Goal: Task Accomplishment & Management: Manage account settings

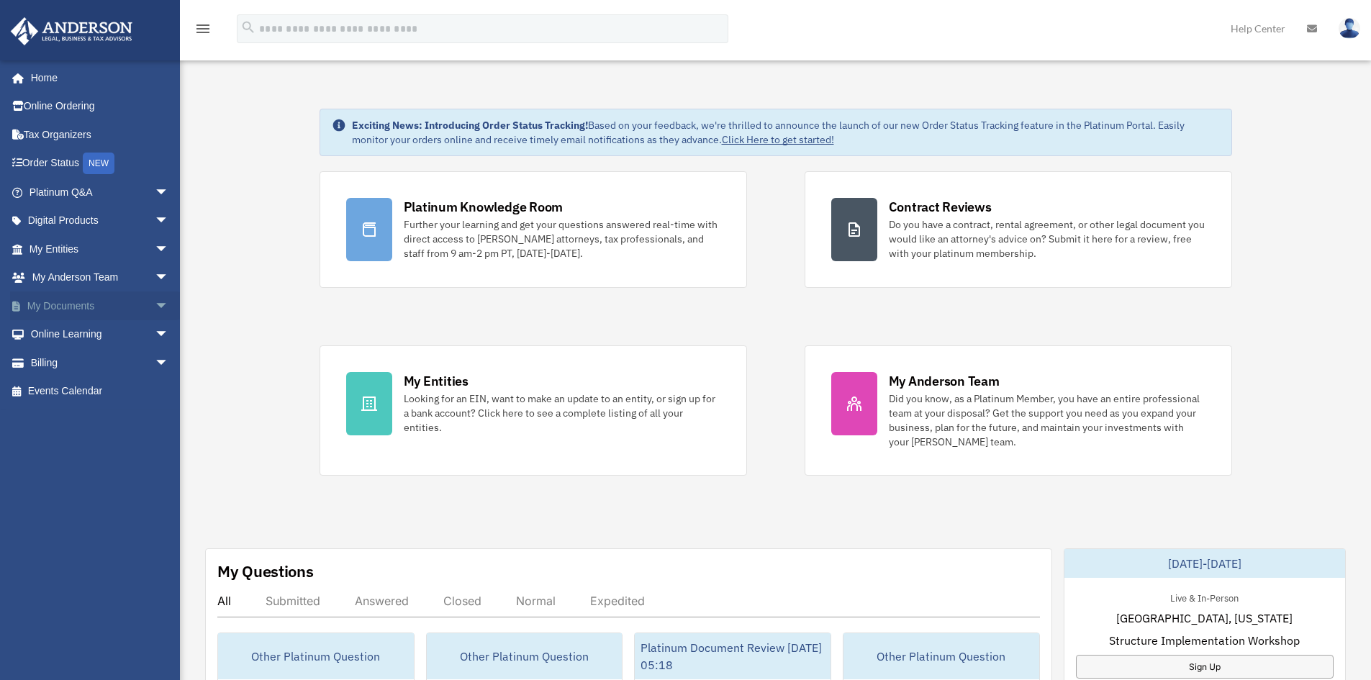
click at [155, 307] on span "arrow_drop_down" at bounding box center [169, 307] width 29 height 30
click at [78, 337] on link "Box" at bounding box center [105, 334] width 171 height 29
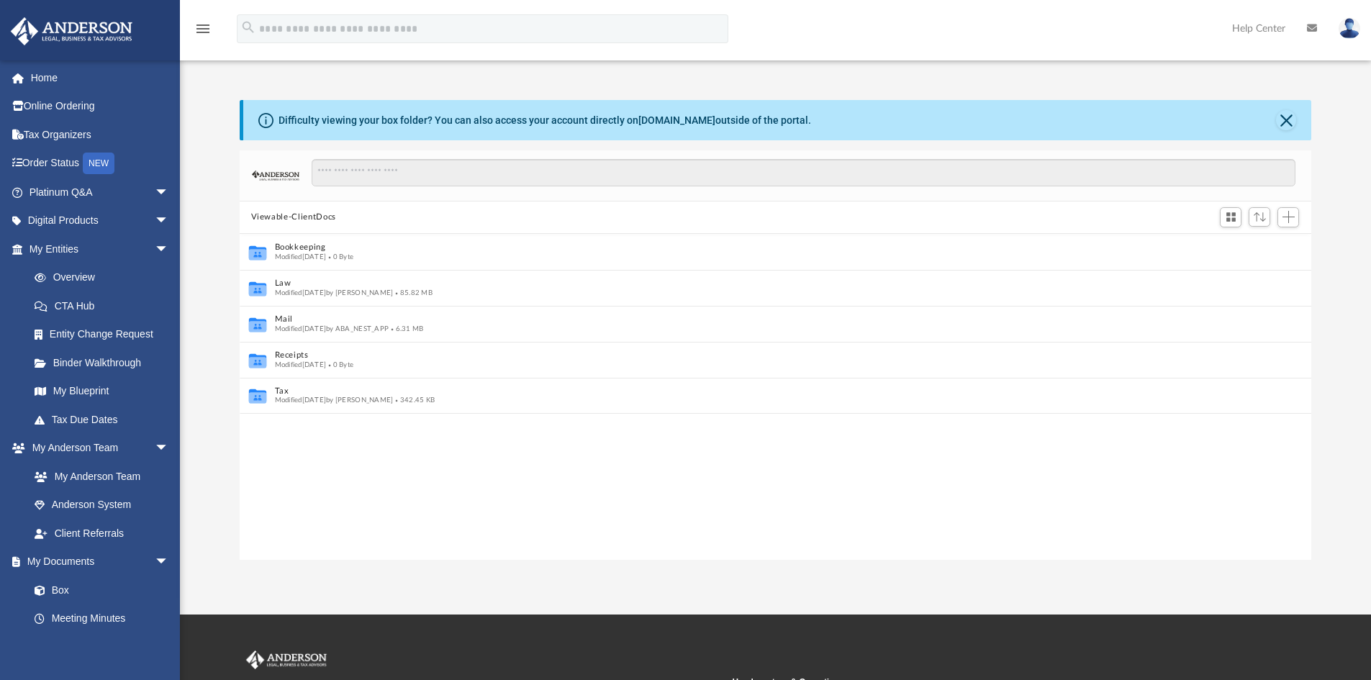
scroll to position [12, 12]
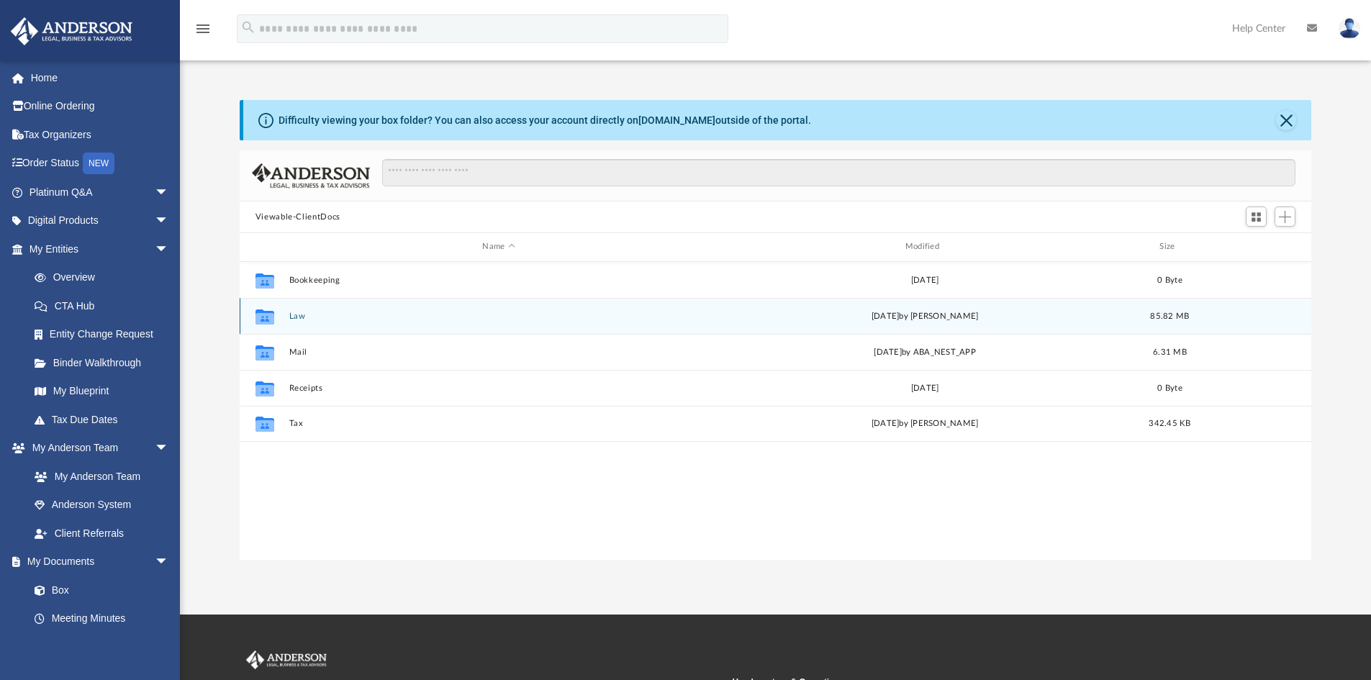
click at [265, 325] on icon "Collaborated Folder" at bounding box center [264, 316] width 23 height 23
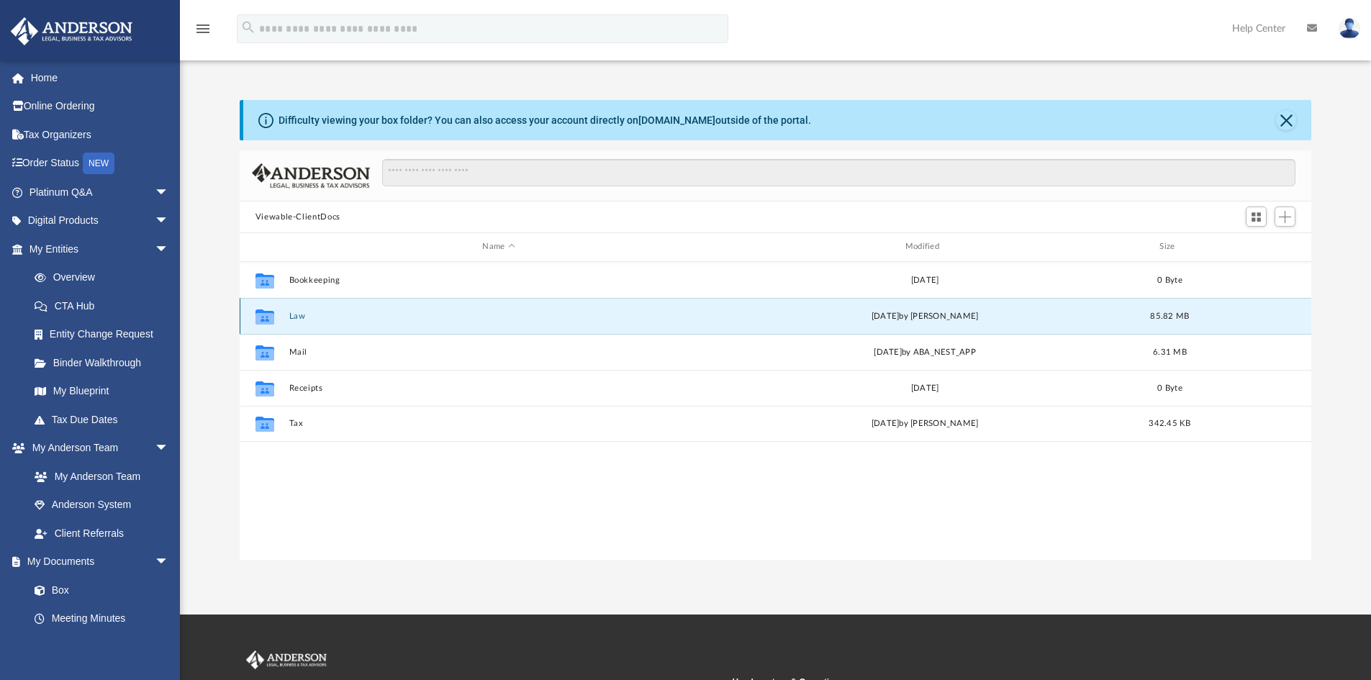
click at [292, 315] on button "Law" at bounding box center [499, 316] width 420 height 9
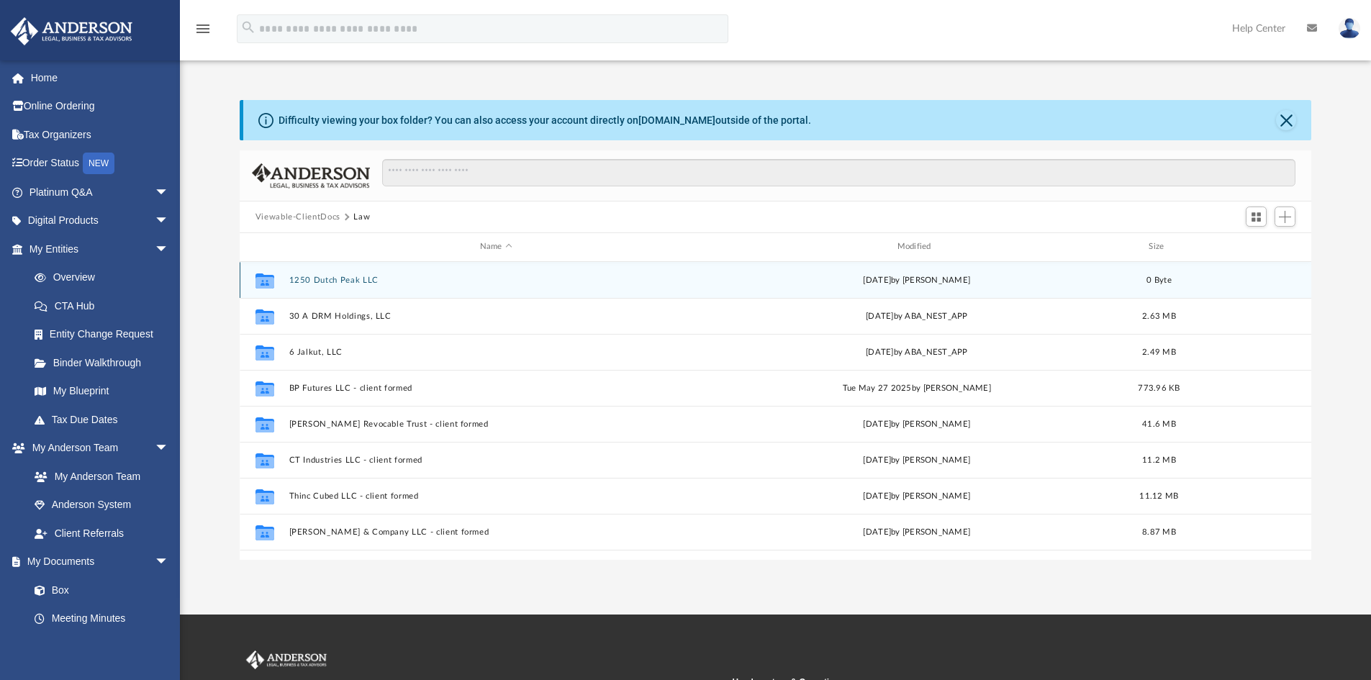
click at [349, 282] on button "1250 Dutch Peak LLC" at bounding box center [496, 280] width 415 height 9
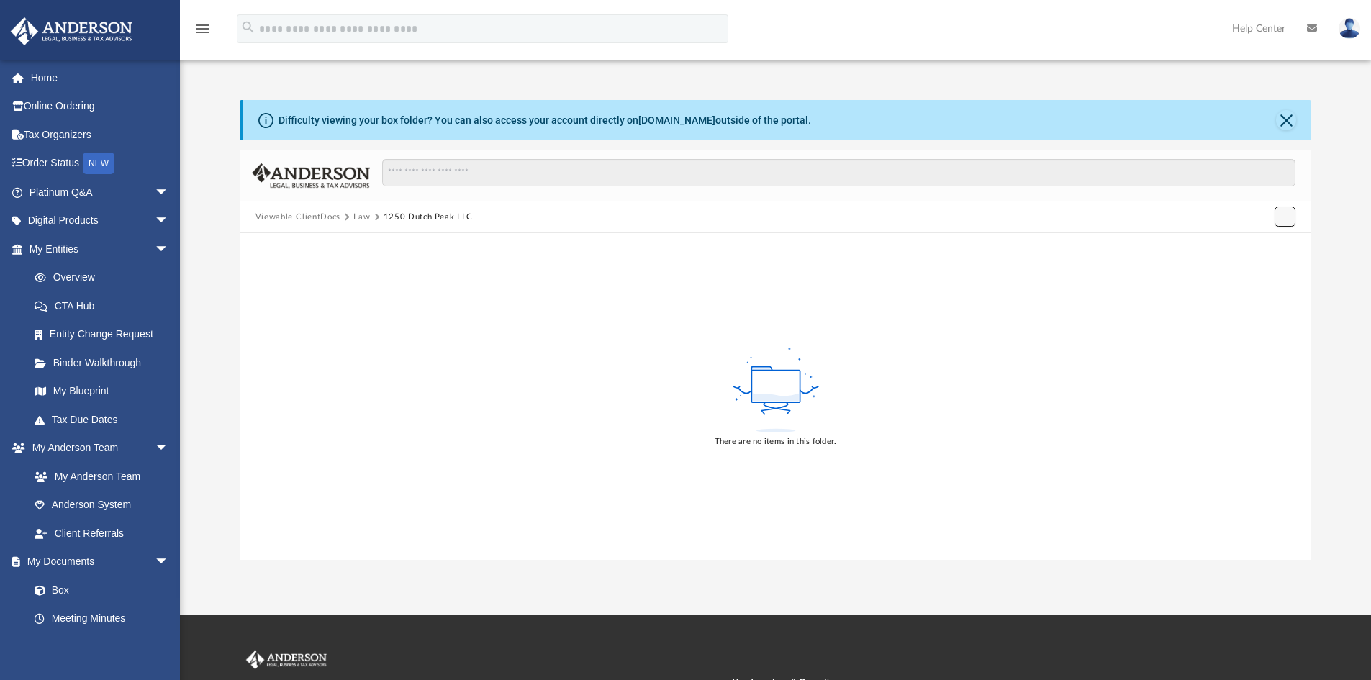
click at [1285, 214] on span "Add" at bounding box center [1285, 217] width 12 height 12
click at [1265, 271] on li "New Folder" at bounding box center [1265, 268] width 46 height 15
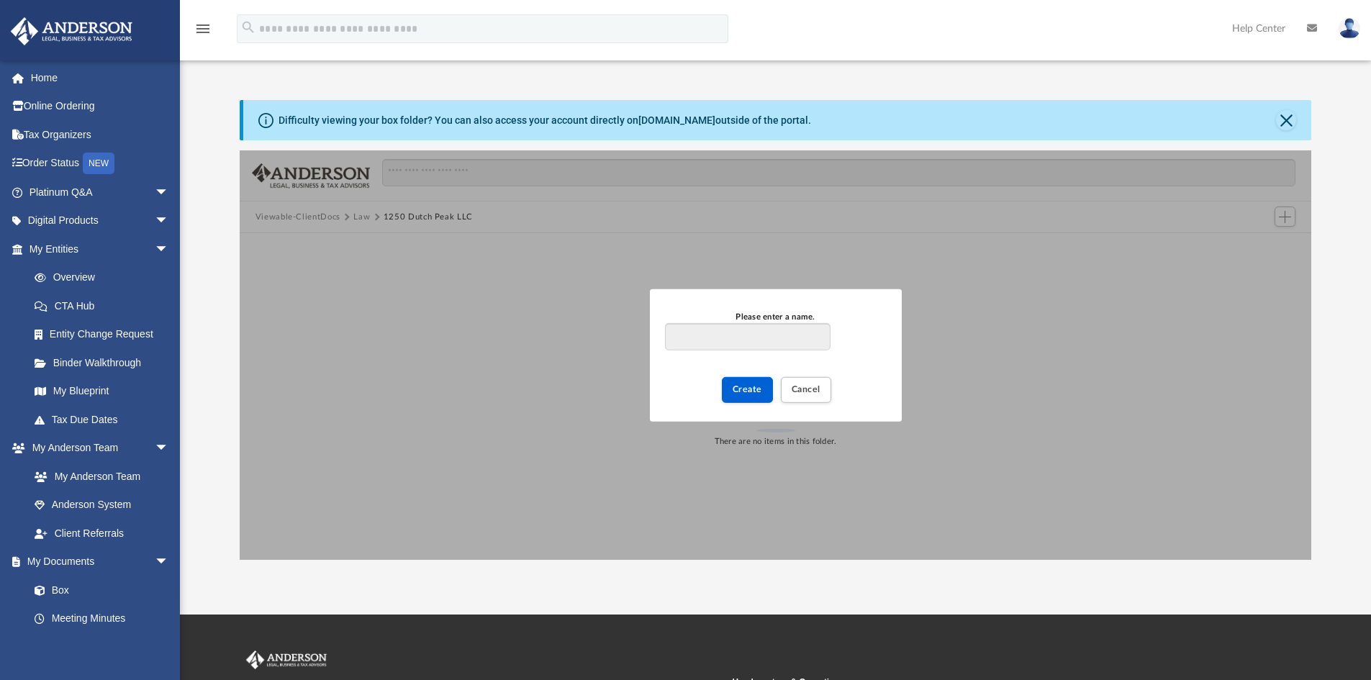
click at [752, 339] on input "Please enter a name." at bounding box center [747, 336] width 165 height 27
type input "**********"
click at [736, 387] on span "Create" at bounding box center [748, 389] width 30 height 9
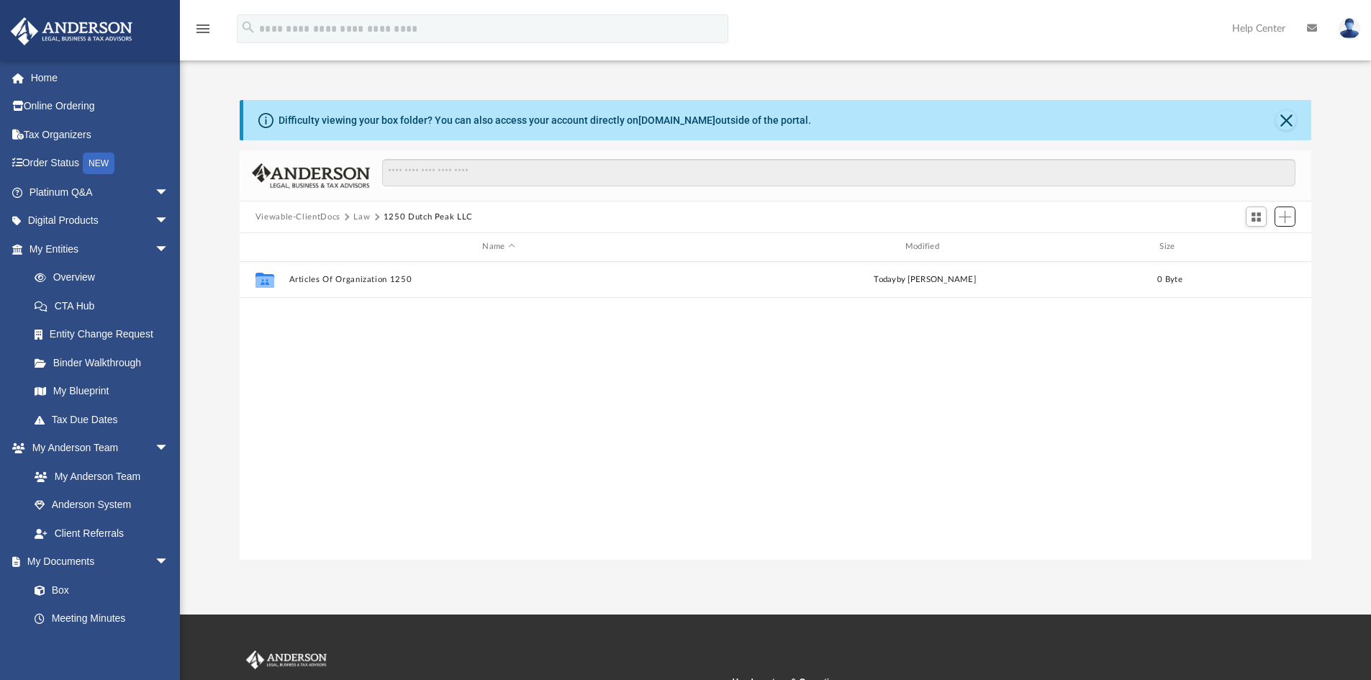
scroll to position [317, 1061]
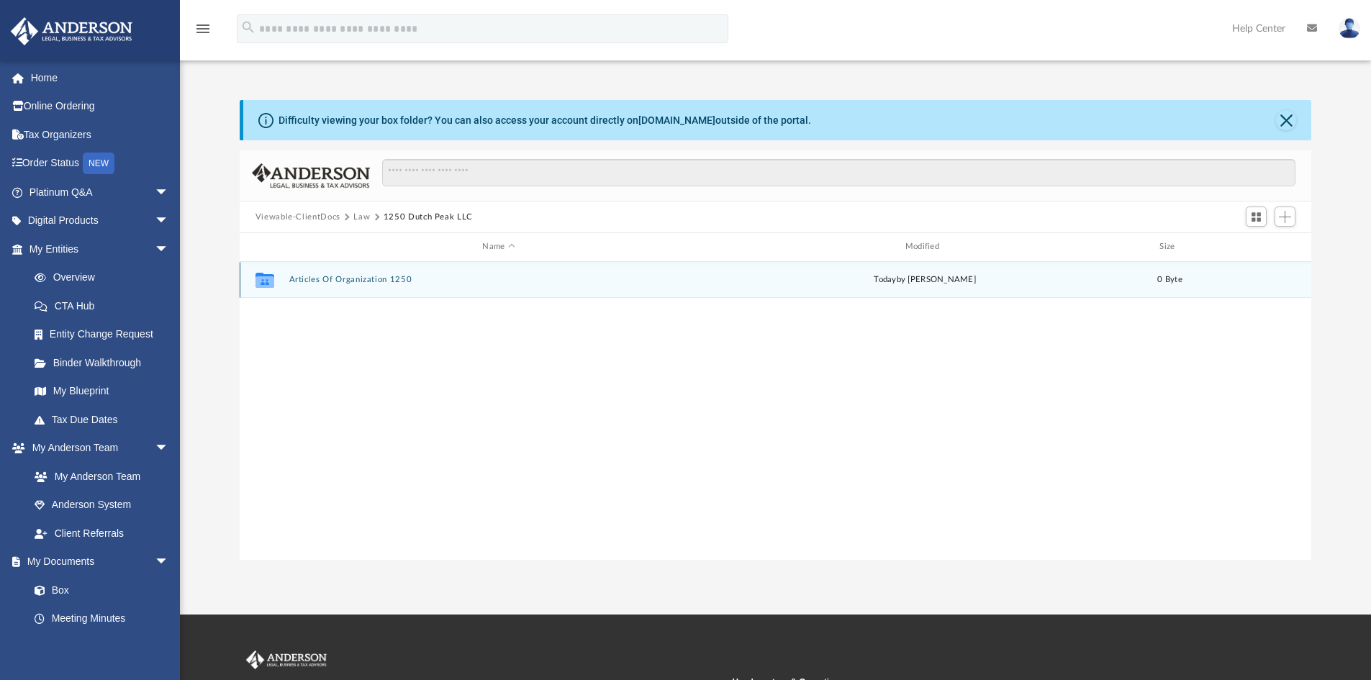
click at [385, 274] on div "Collaborated Folder Articles Of Organization 1250 today by Corey Tobin 0 Byte" at bounding box center [776, 280] width 1073 height 36
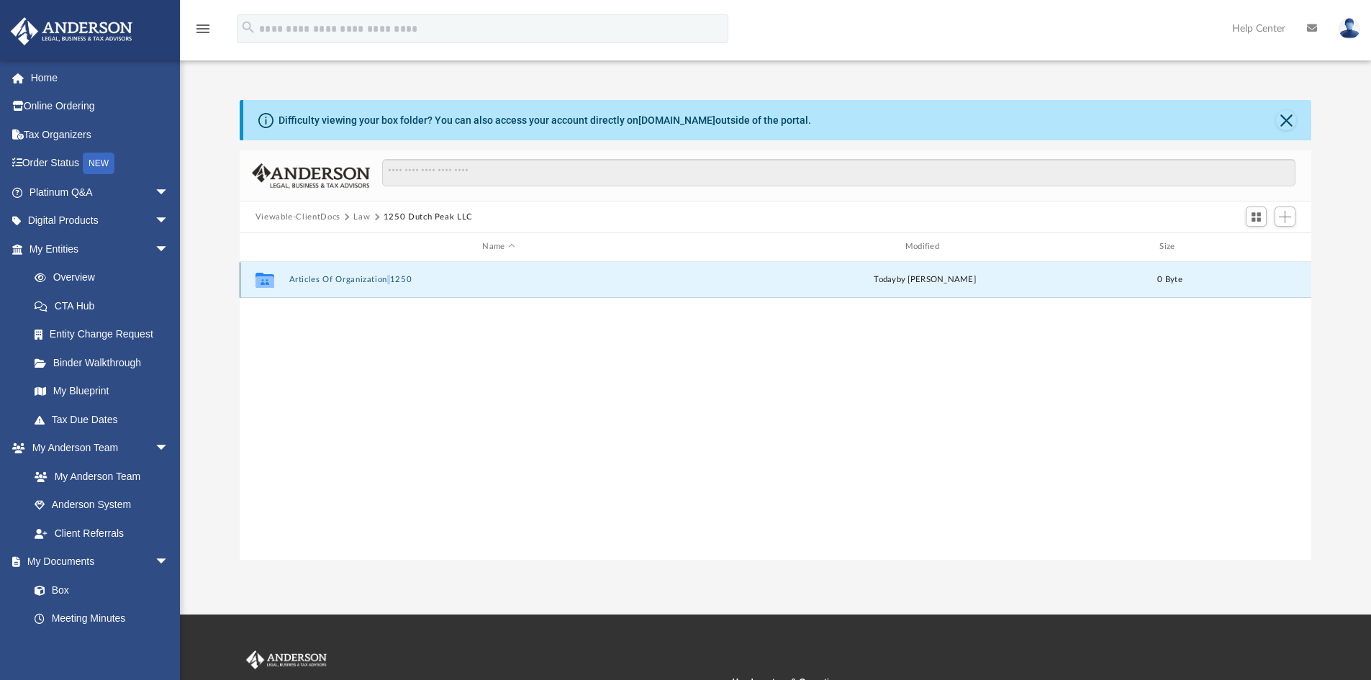
click at [385, 273] on div "Collaborated Folder Articles Of Organization 1250 today by Corey Tobin 0 Byte" at bounding box center [776, 280] width 1073 height 36
click at [270, 278] on icon "grid" at bounding box center [265, 282] width 19 height 12
click at [354, 279] on button "Articles Of Organization 1250" at bounding box center [499, 279] width 420 height 9
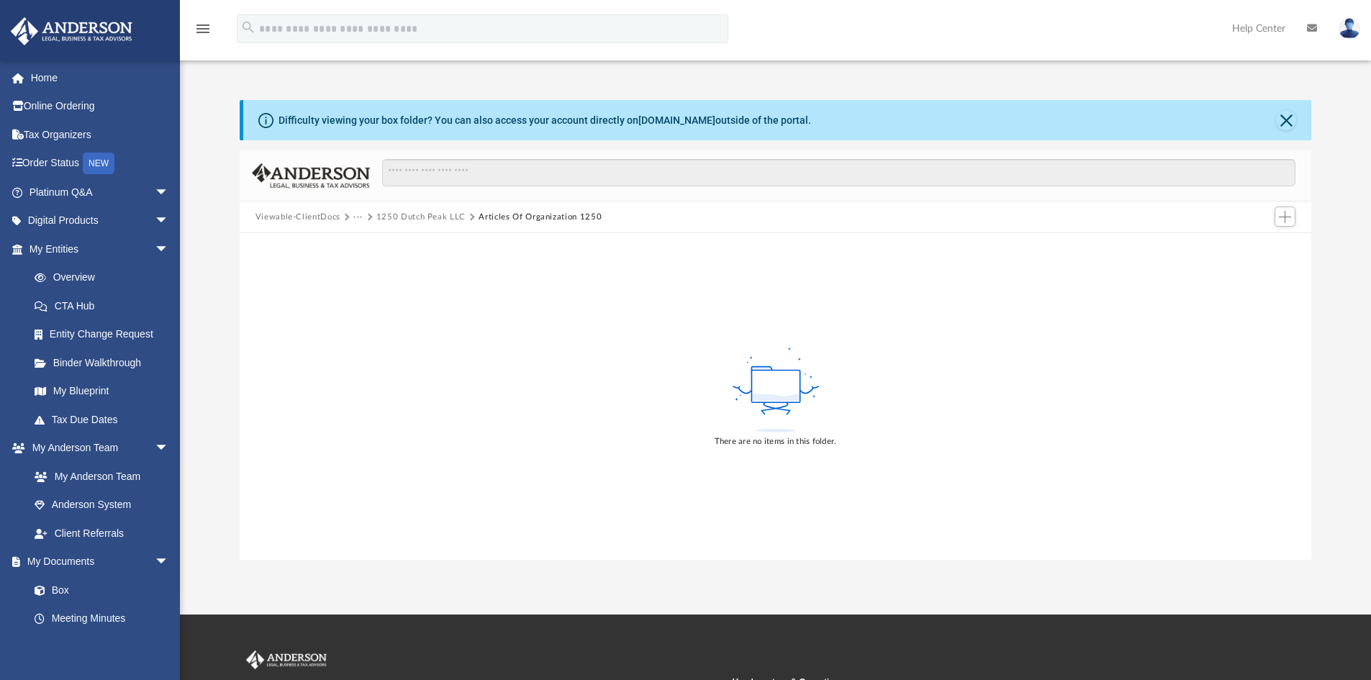
click at [305, 207] on div "Viewable-ClientDocs ··· 1250 Dutch Peak LLC Articles Of Organization 1250" at bounding box center [776, 218] width 1073 height 32
click at [406, 213] on button "1250 Dutch Peak LLC" at bounding box center [421, 217] width 89 height 13
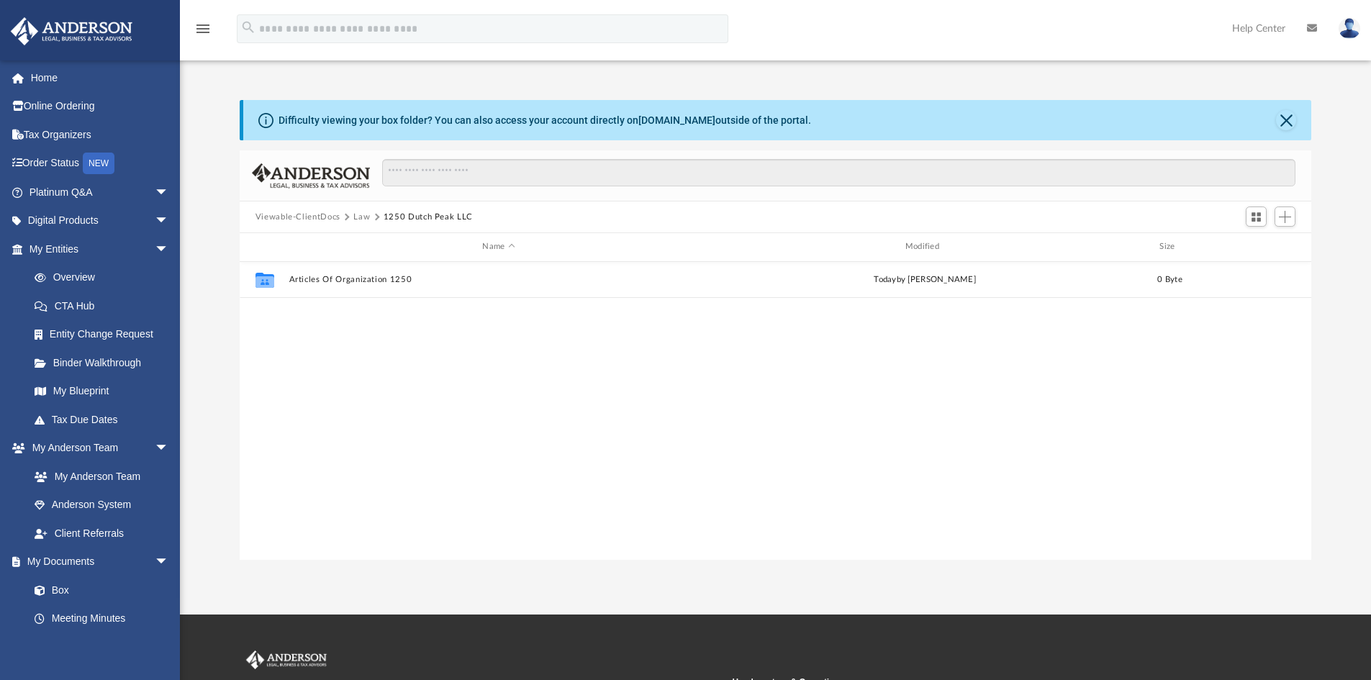
click at [363, 216] on button "Law" at bounding box center [361, 217] width 17 height 13
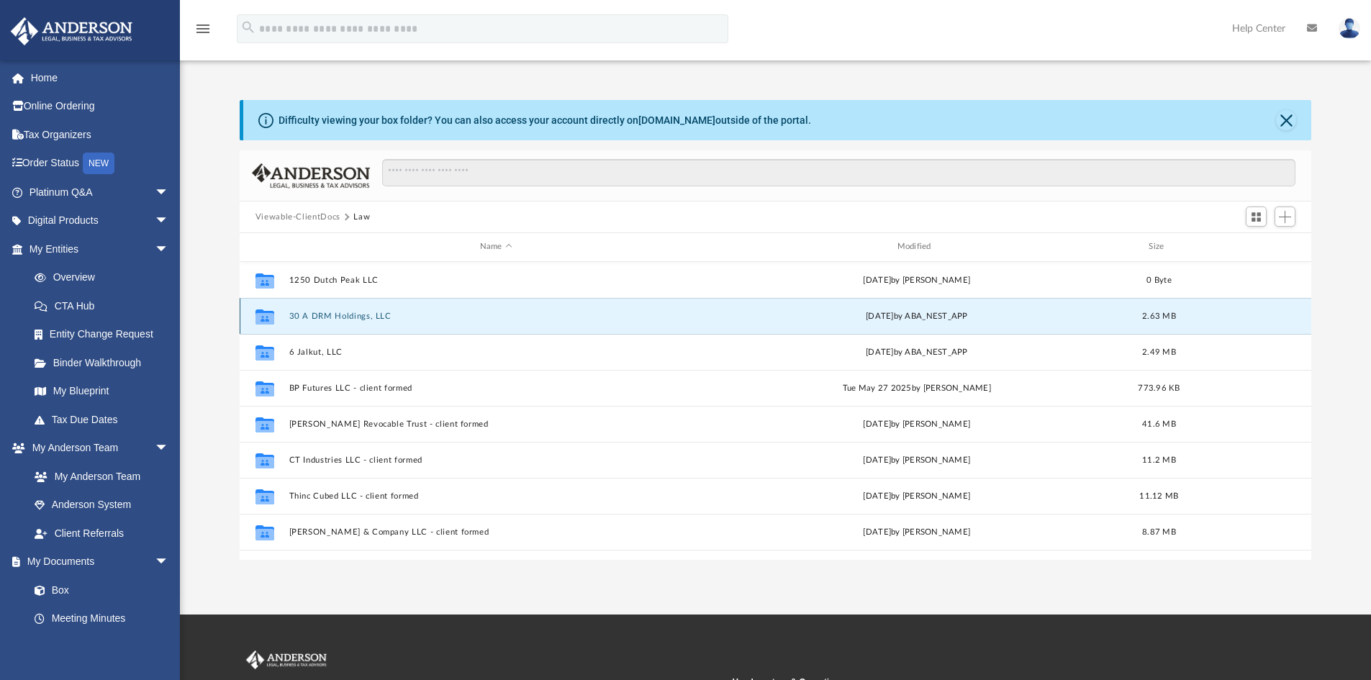
click at [348, 312] on button "30 A DRM Holdings, LLC" at bounding box center [496, 316] width 415 height 9
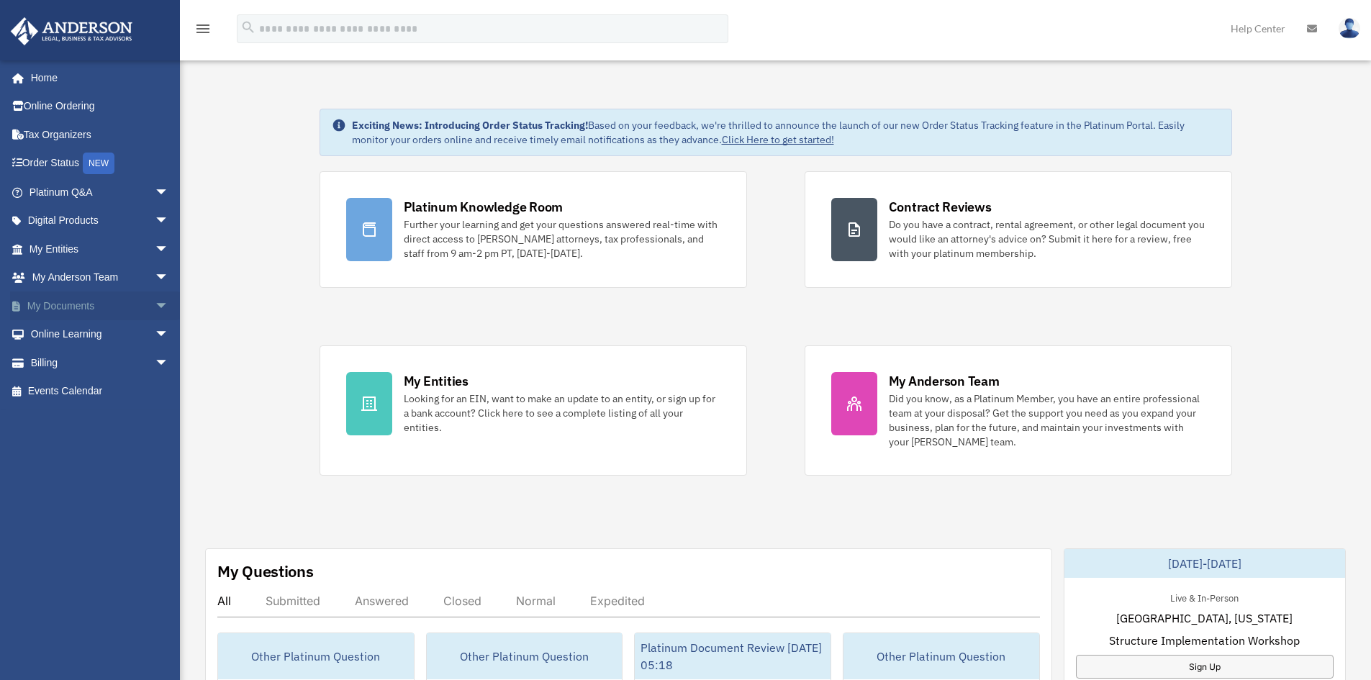
click at [155, 308] on span "arrow_drop_down" at bounding box center [169, 307] width 29 height 30
click at [80, 339] on link "Box" at bounding box center [105, 334] width 171 height 29
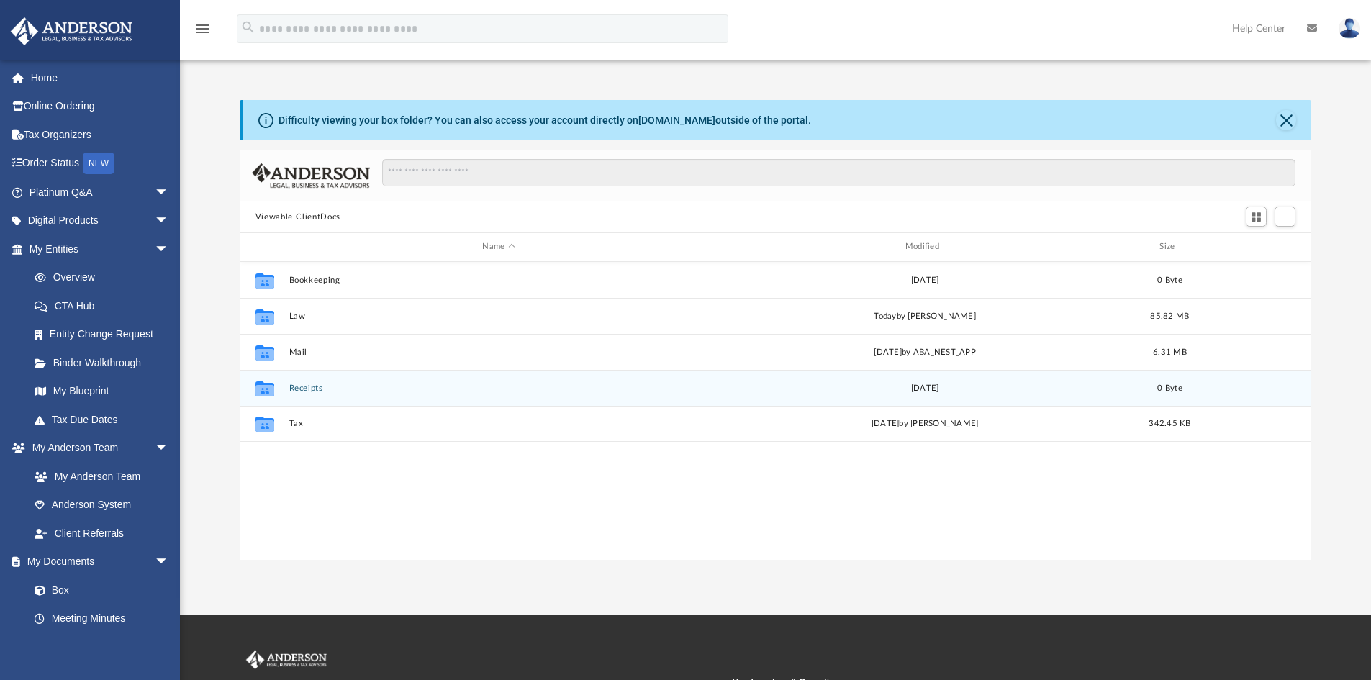
scroll to position [317, 1061]
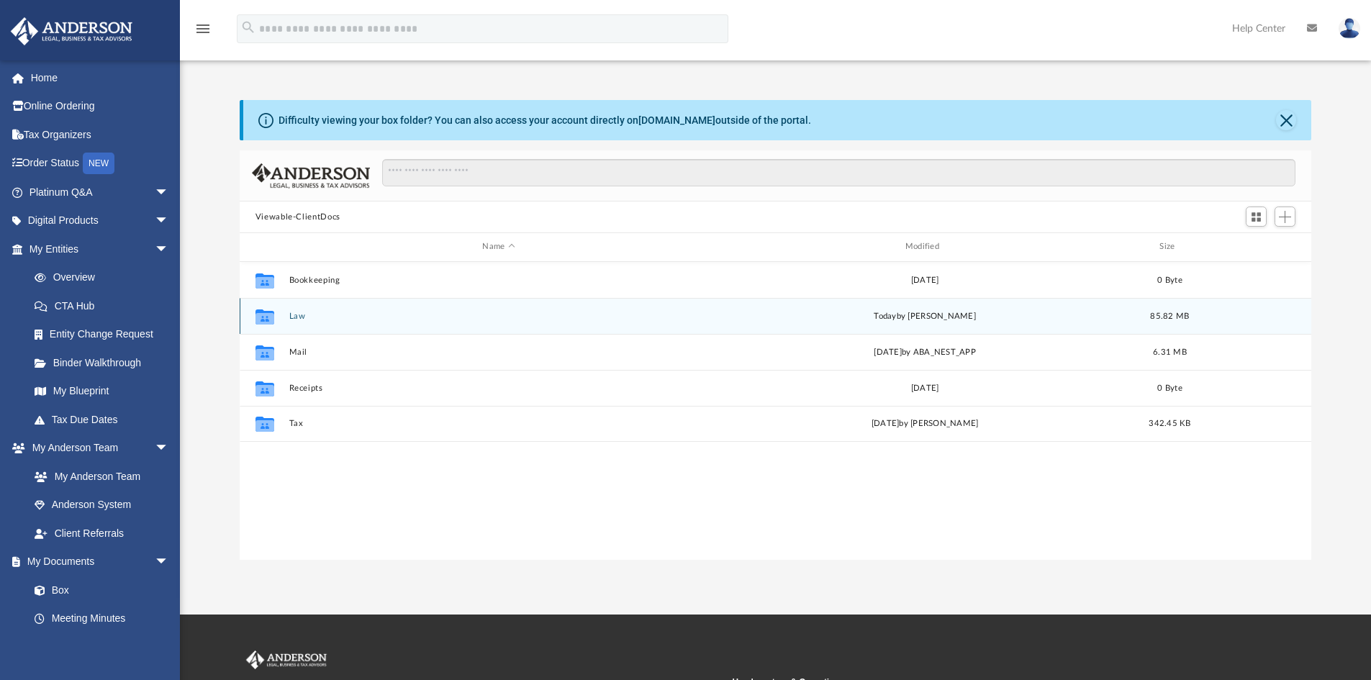
click at [297, 315] on button "Law" at bounding box center [499, 316] width 420 height 9
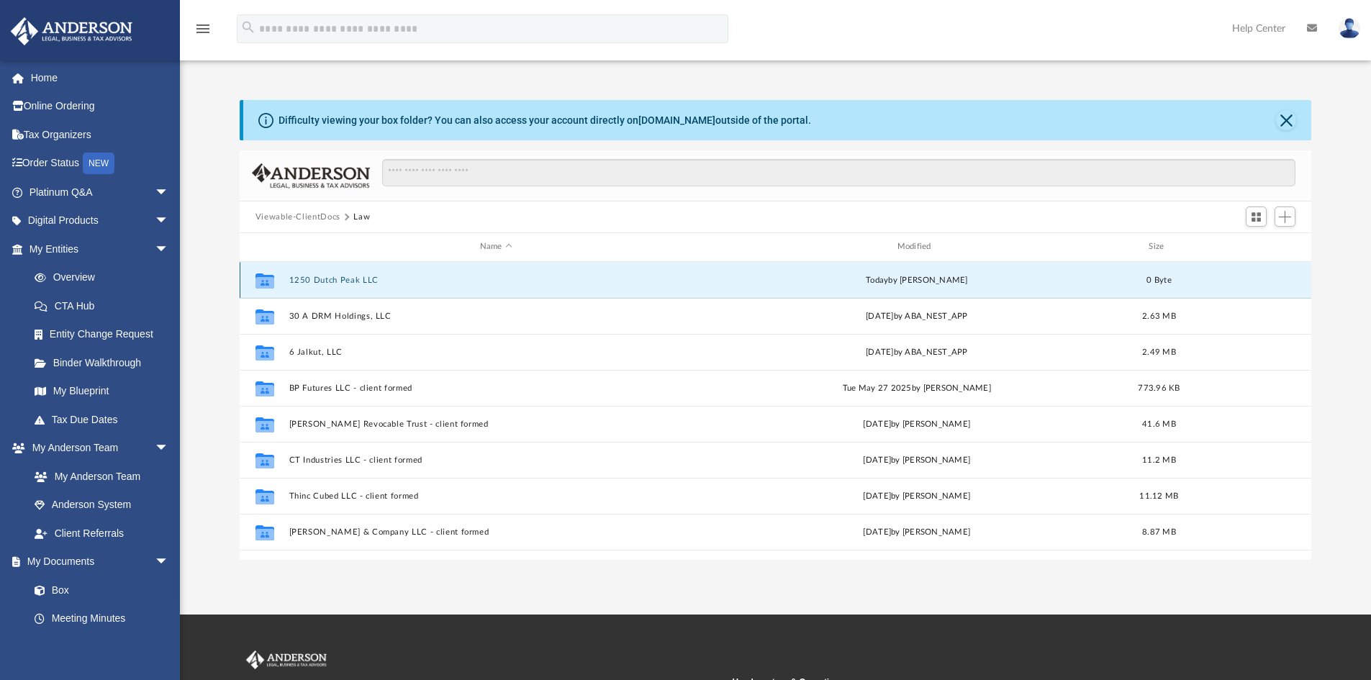
click at [342, 285] on button "1250 Dutch Peak LLC" at bounding box center [496, 280] width 415 height 9
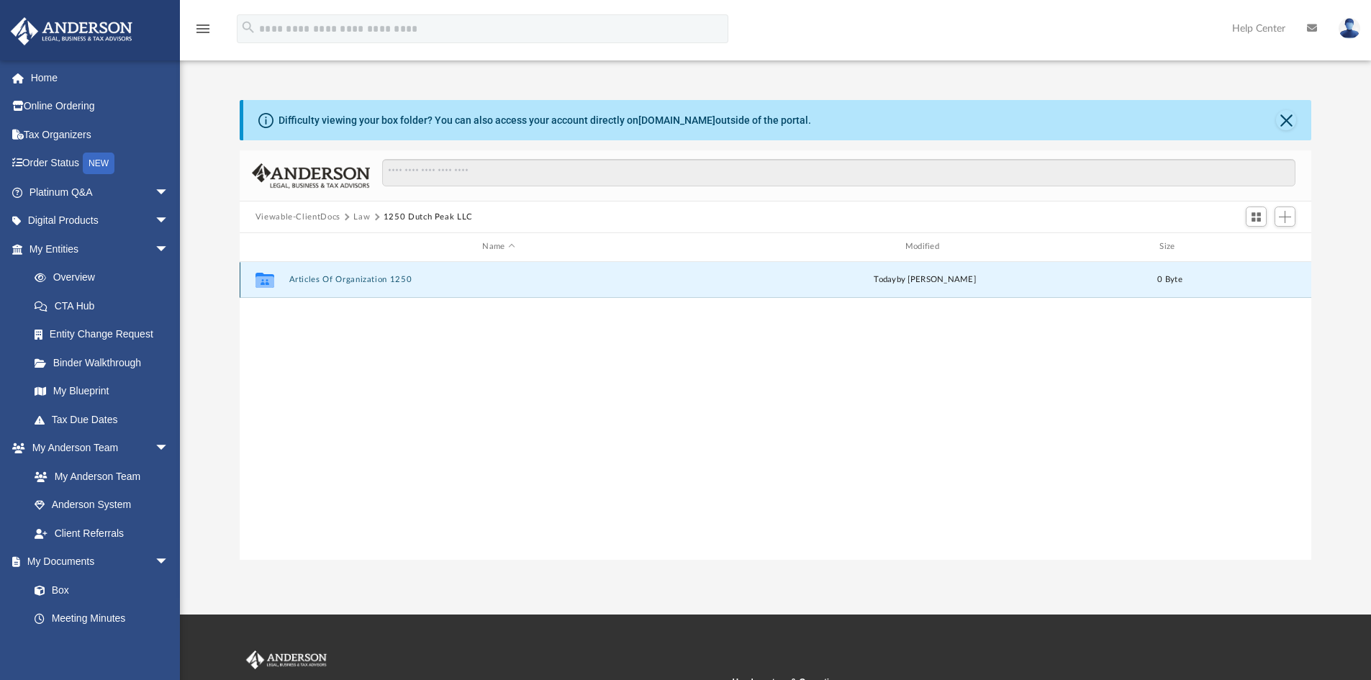
click at [370, 284] on button "Articles Of Organization 1250" at bounding box center [499, 279] width 420 height 9
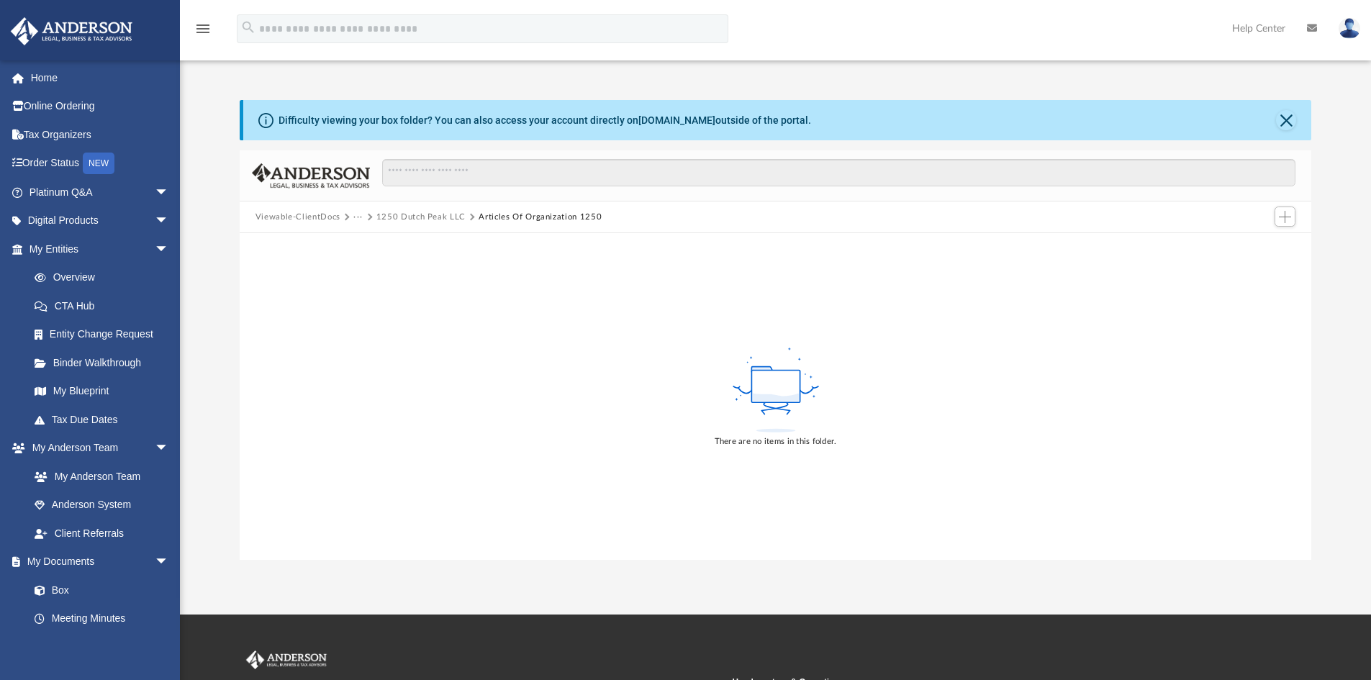
drag, startPoint x: 774, startPoint y: 387, endPoint x: 747, endPoint y: 410, distance: 35.8
click at [743, 407] on icon at bounding box center [776, 390] width 94 height 91
click at [772, 446] on div "There are no items in this folder." at bounding box center [776, 442] width 122 height 13
drag, startPoint x: 777, startPoint y: 410, endPoint x: 777, endPoint y: 396, distance: 14.4
click at [777, 410] on icon at bounding box center [776, 390] width 94 height 91
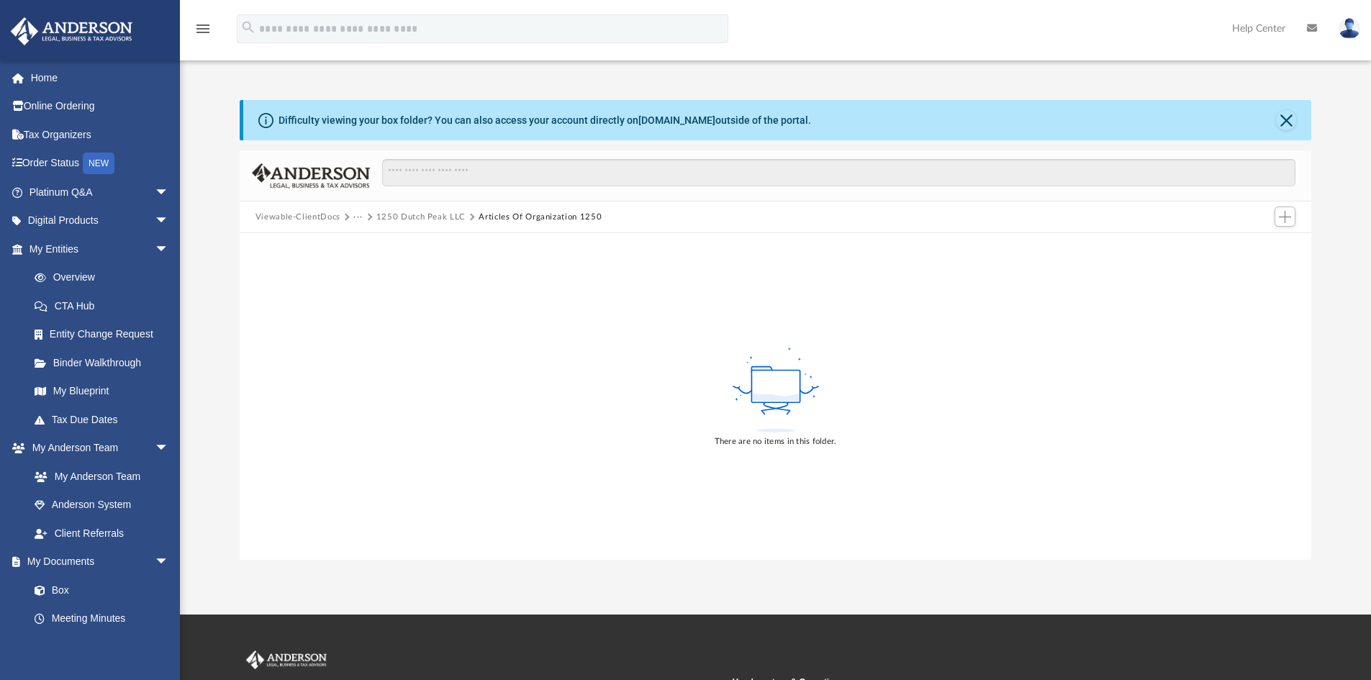
click at [778, 386] on rect at bounding box center [776, 387] width 48 height 32
click at [1284, 117] on button "Close" at bounding box center [1286, 120] width 20 height 20
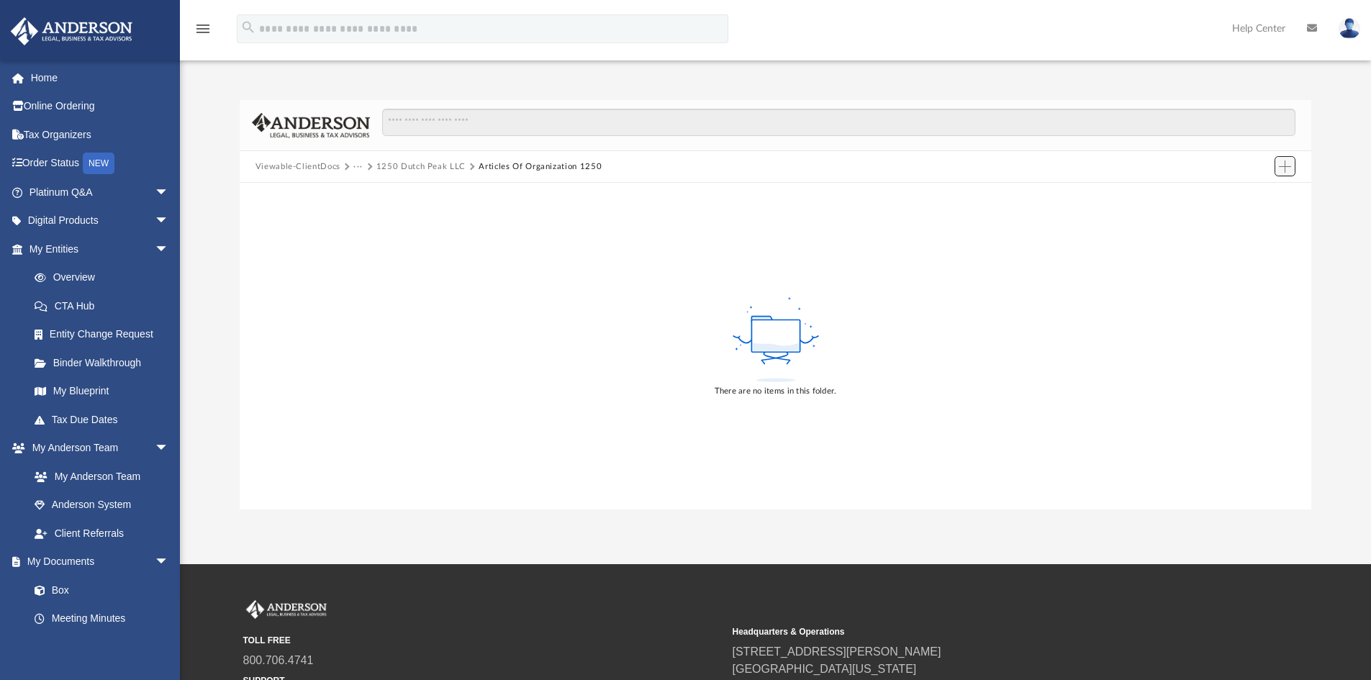
click at [1282, 163] on span "Add" at bounding box center [1285, 167] width 12 height 12
click at [1265, 198] on li "Upload" at bounding box center [1265, 195] width 46 height 15
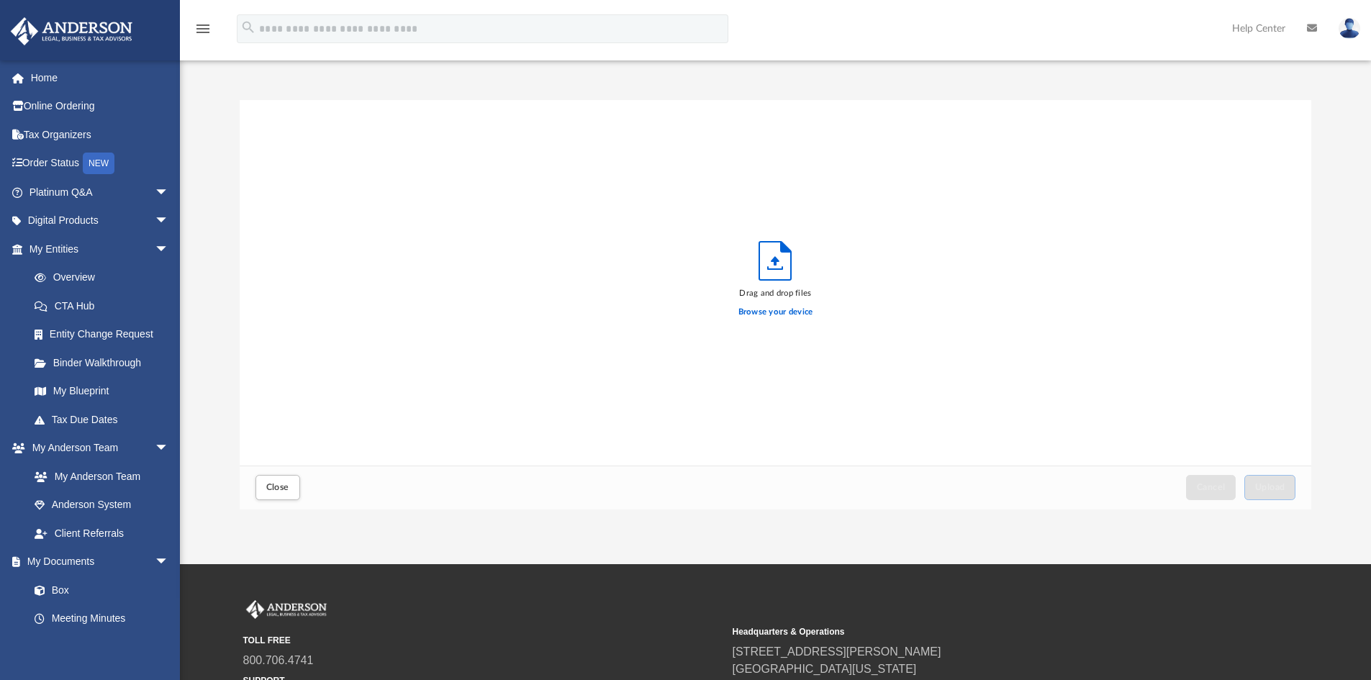
scroll to position [354, 1061]
click at [1265, 486] on span "Upload" at bounding box center [1271, 487] width 30 height 9
click at [278, 485] on span "Close" at bounding box center [277, 487] width 23 height 9
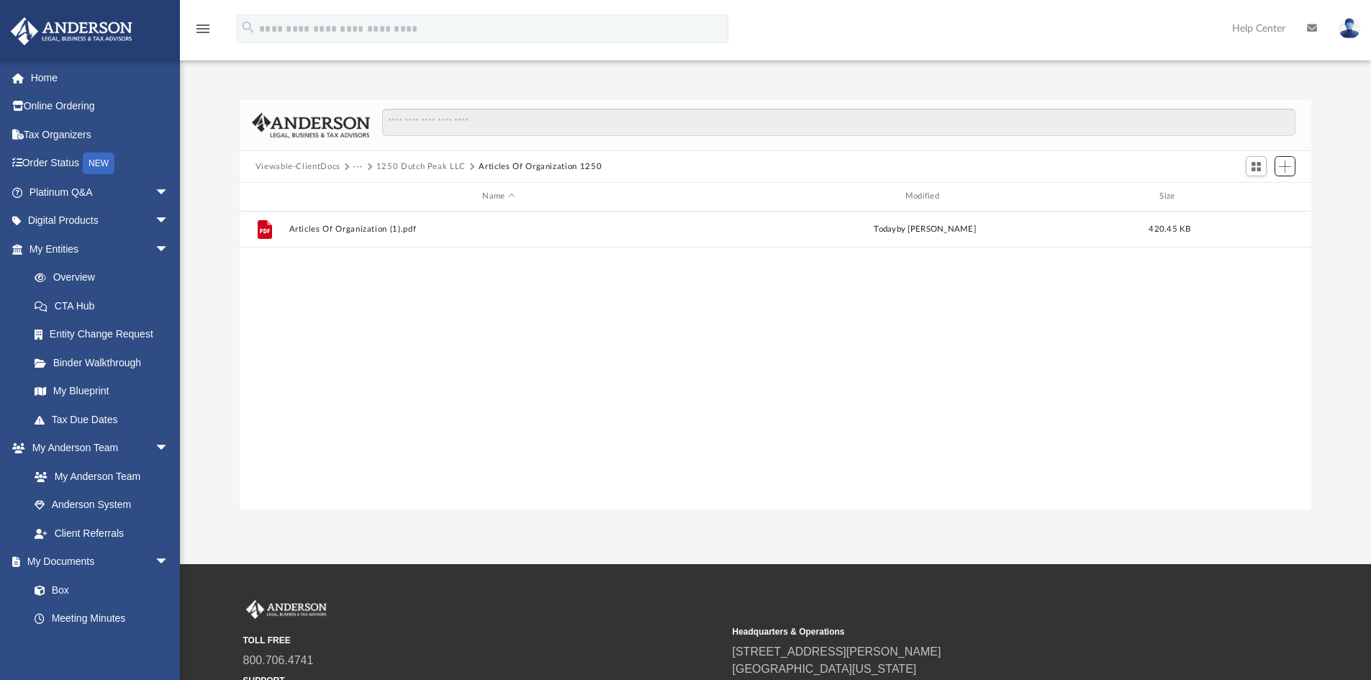
scroll to position [317, 1061]
click at [407, 165] on button "1250 Dutch Peak LLC" at bounding box center [421, 167] width 89 height 13
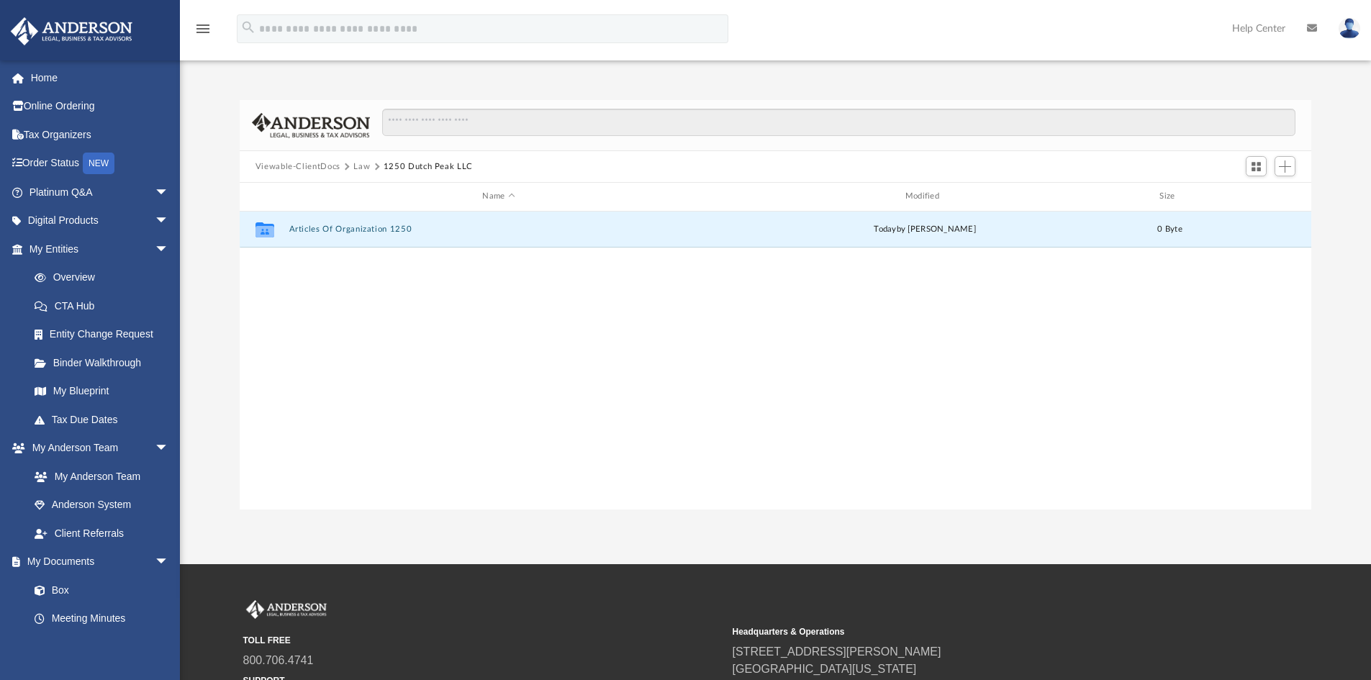
drag, startPoint x: 353, startPoint y: 225, endPoint x: 795, endPoint y: 361, distance: 462.7
click at [790, 371] on div "Collaborated Folder Articles Of Organization 1250 today by Corey Tobin 0 Byte" at bounding box center [776, 361] width 1073 height 298
click at [1259, 233] on div "Collaborated Folder Articles Of Organization 1250 today by Corey Tobin 0 Byte" at bounding box center [776, 230] width 1073 height 36
click at [422, 164] on button "1250 Dutch Peak LLC" at bounding box center [428, 167] width 89 height 13
click at [358, 166] on button "Law" at bounding box center [361, 167] width 17 height 13
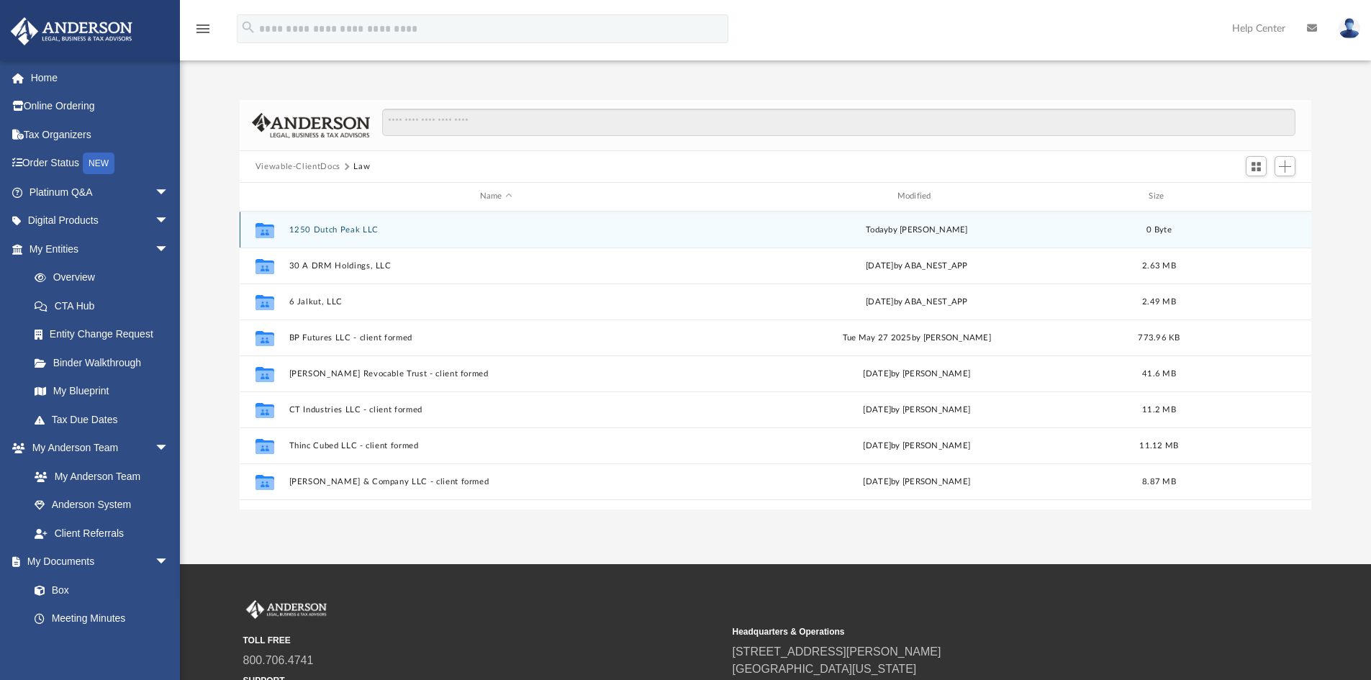
click at [347, 230] on button "1250 Dutch Peak LLC" at bounding box center [496, 229] width 415 height 9
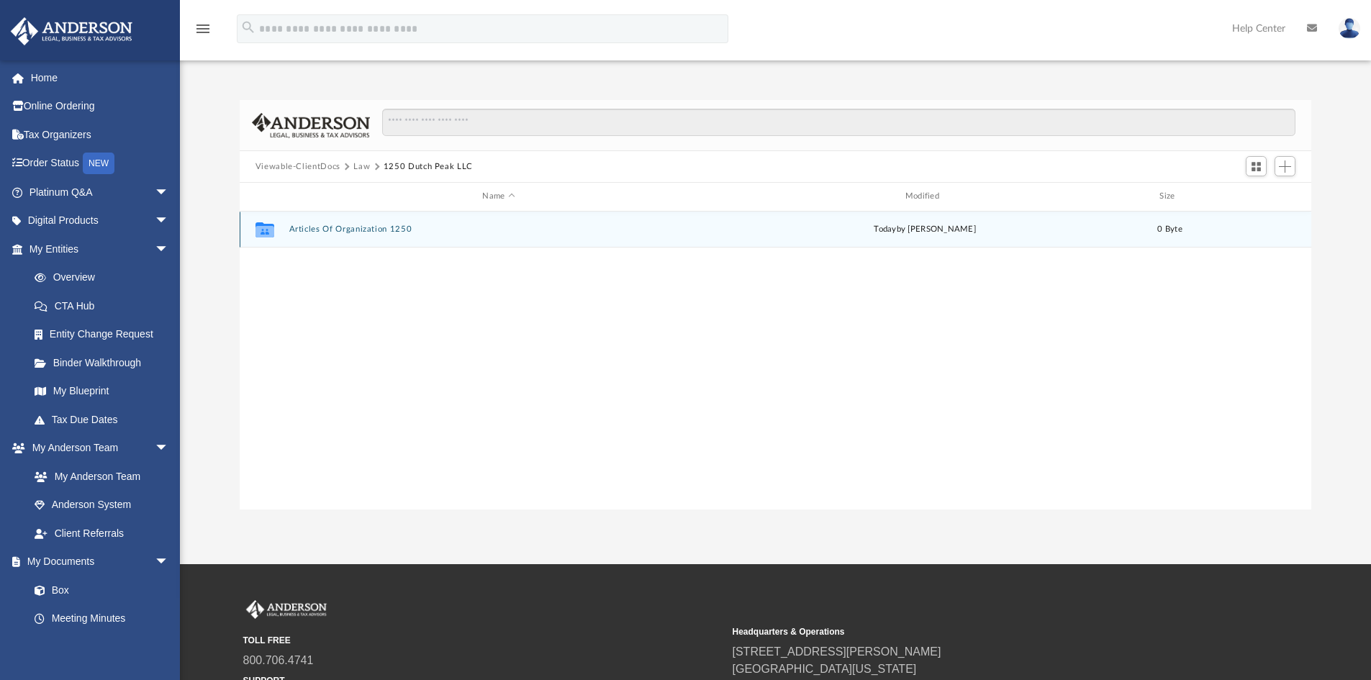
click at [365, 229] on button "Articles Of Organization 1250" at bounding box center [499, 229] width 420 height 9
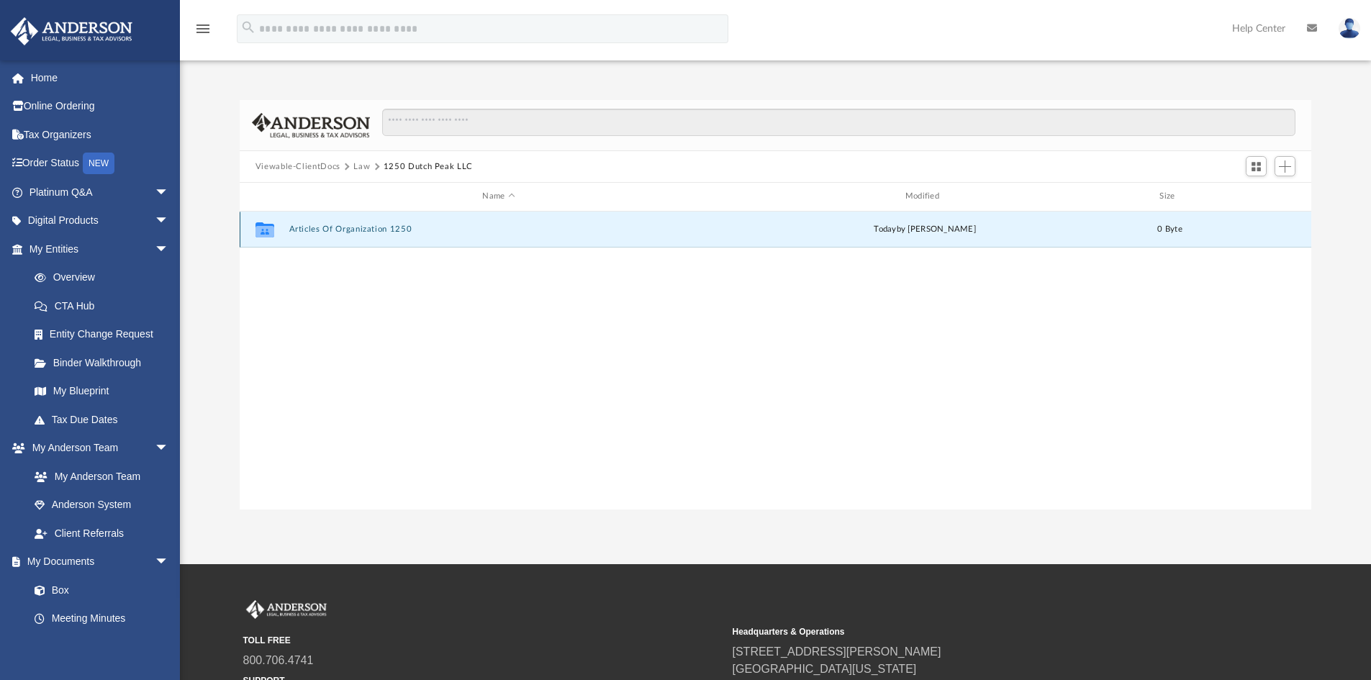
click at [365, 229] on button "Articles Of Organization 1250" at bounding box center [499, 229] width 420 height 9
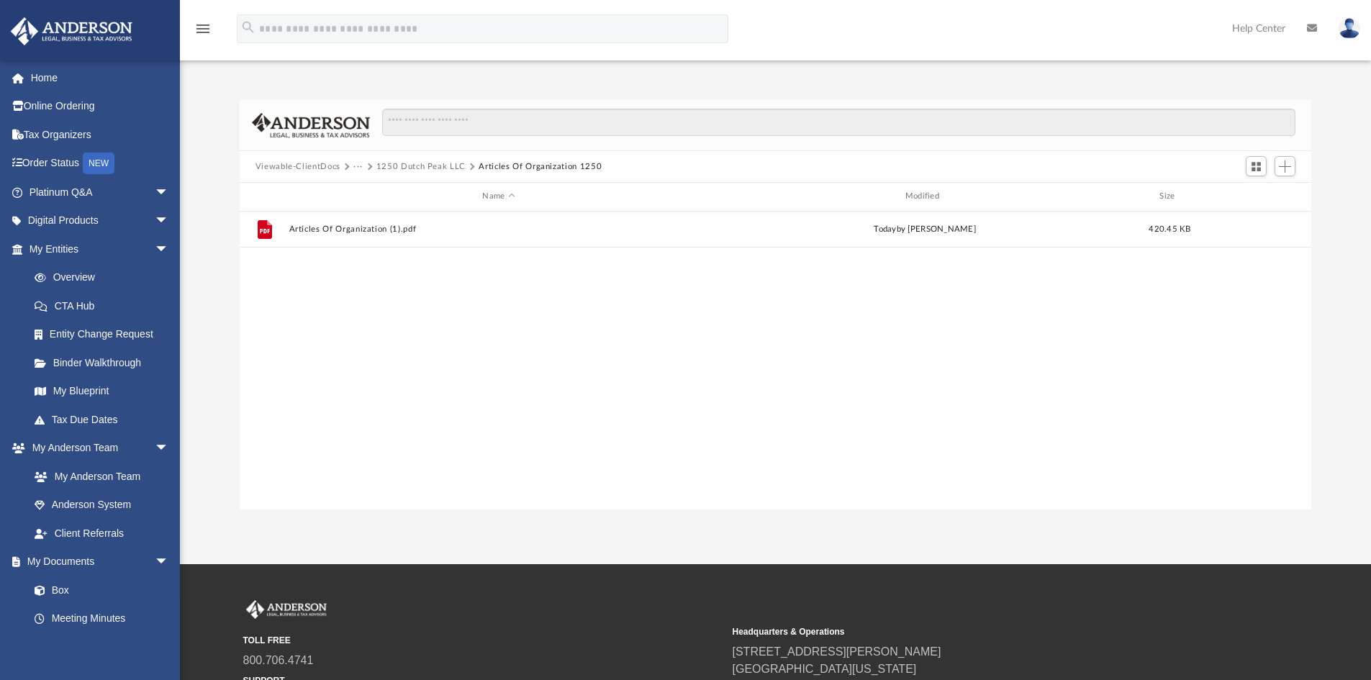
click at [402, 168] on button "1250 Dutch Peak LLC" at bounding box center [421, 167] width 89 height 13
click at [1287, 168] on span "Add" at bounding box center [1285, 167] width 12 height 12
click at [1266, 194] on li "Upload" at bounding box center [1265, 195] width 46 height 15
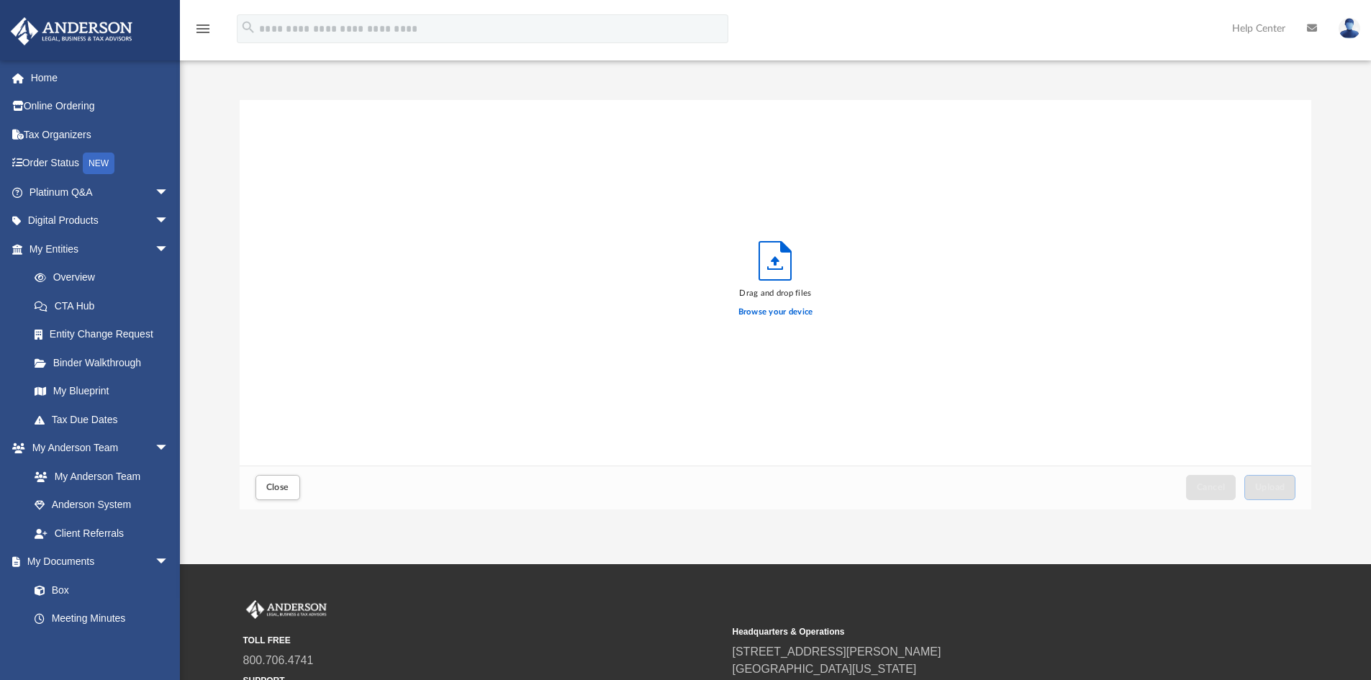
scroll to position [354, 1061]
click at [1265, 486] on span "Upload" at bounding box center [1271, 487] width 30 height 9
click at [275, 487] on span "Close" at bounding box center [277, 487] width 23 height 9
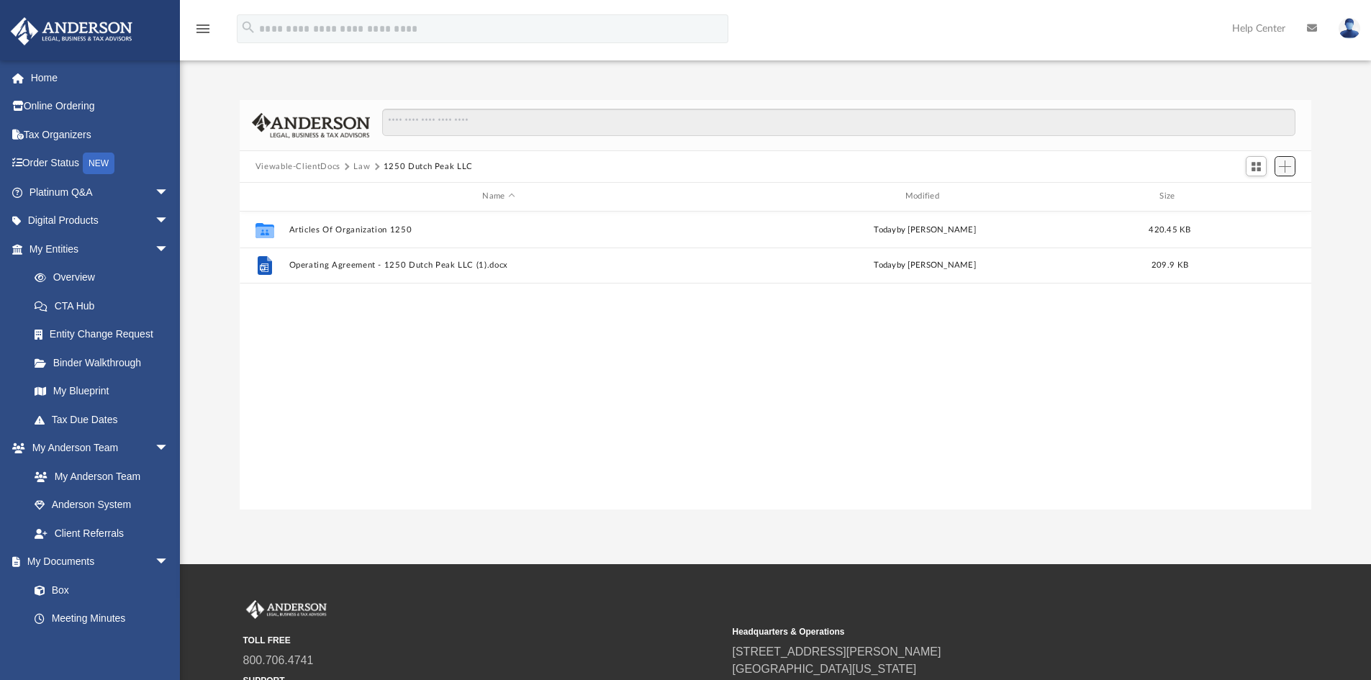
click at [1288, 163] on span "Add" at bounding box center [1285, 167] width 12 height 12
click at [1253, 193] on li "Upload" at bounding box center [1265, 195] width 46 height 15
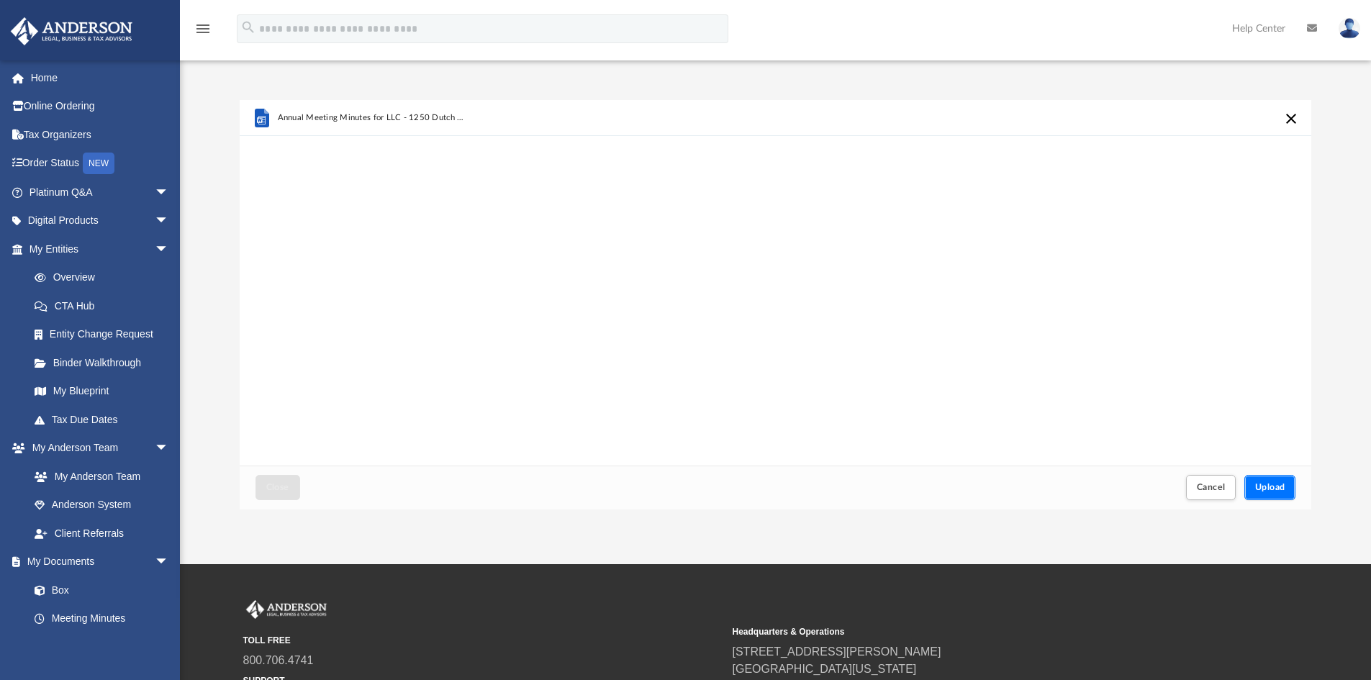
click at [1270, 486] on span "Upload" at bounding box center [1271, 487] width 30 height 9
drag, startPoint x: 277, startPoint y: 489, endPoint x: 285, endPoint y: 487, distance: 8.0
click at [279, 489] on span "Close" at bounding box center [277, 487] width 23 height 9
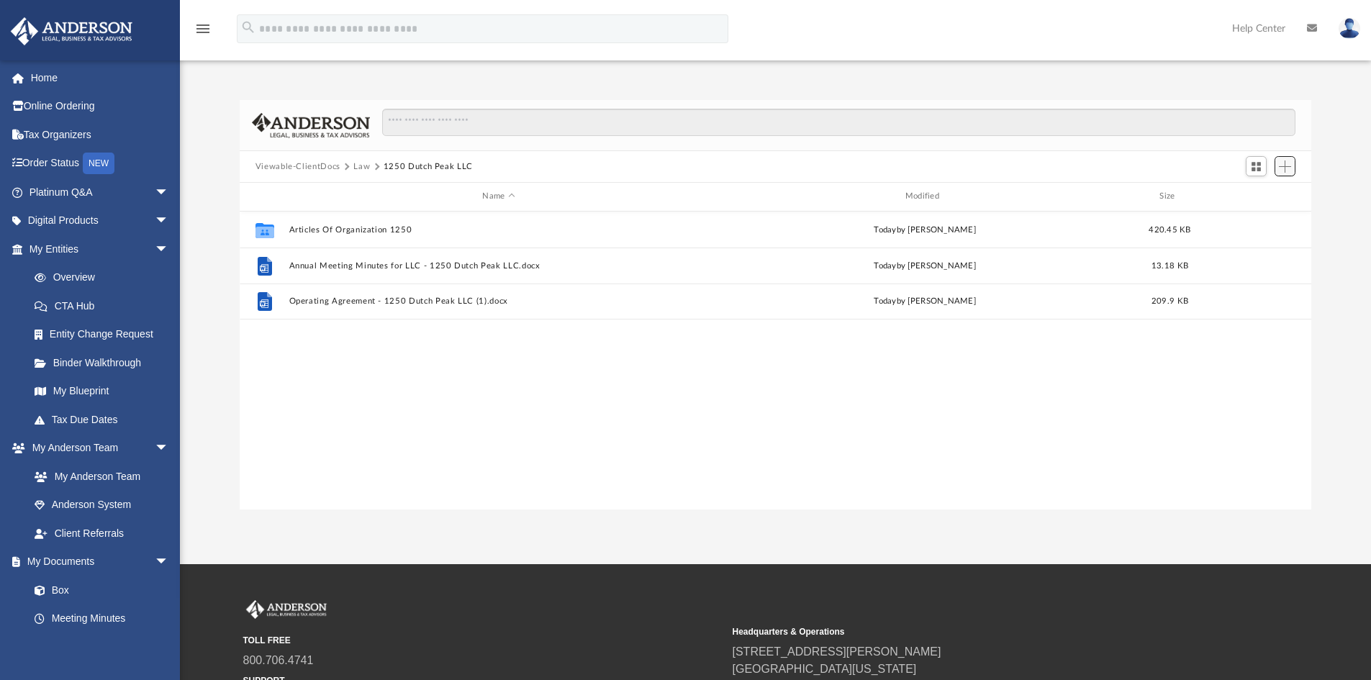
click at [1287, 166] on span "Add" at bounding box center [1285, 167] width 12 height 12
click at [1251, 196] on li "Upload" at bounding box center [1265, 195] width 46 height 15
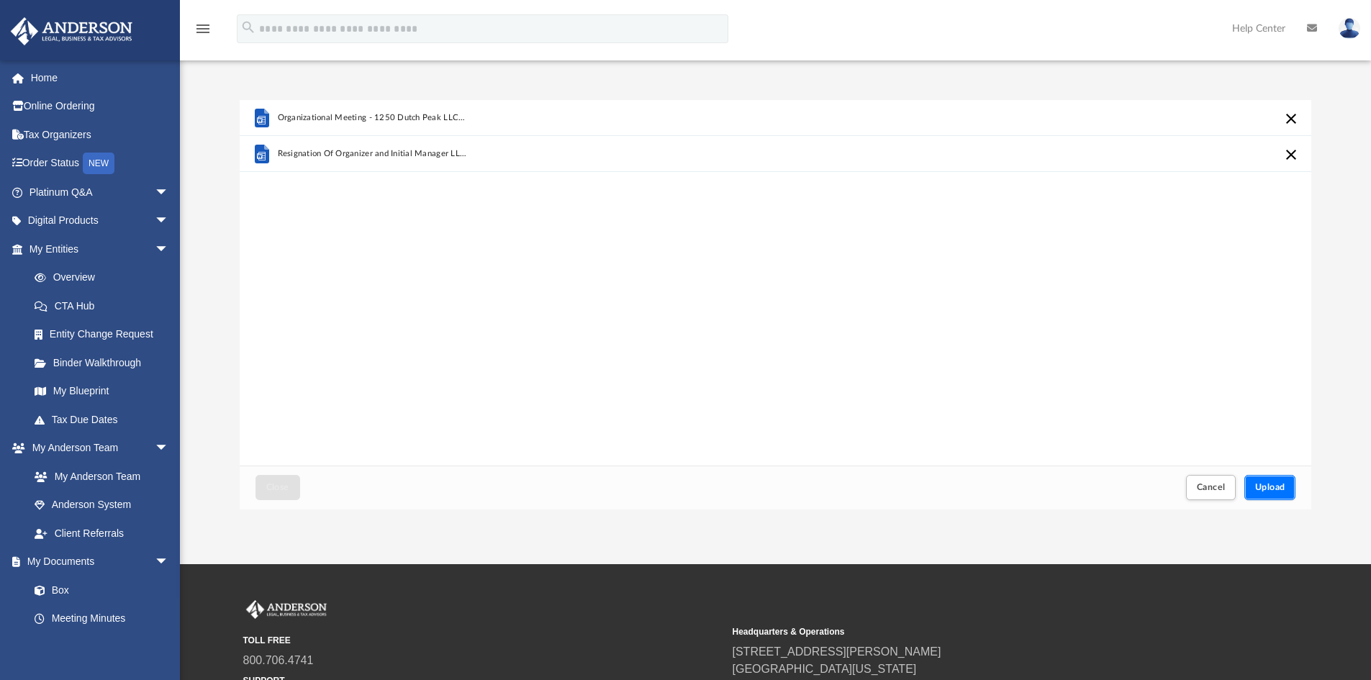
click at [1265, 486] on span "Upload" at bounding box center [1271, 487] width 30 height 9
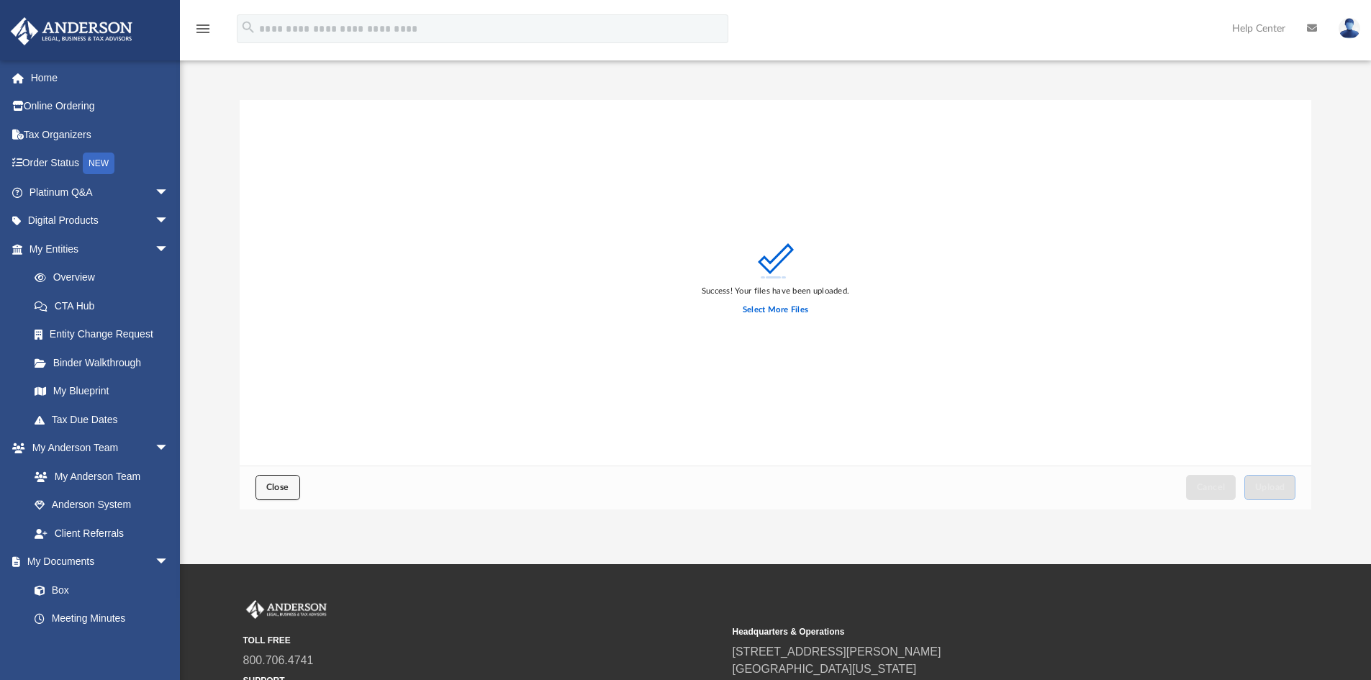
click at [279, 481] on button "Close" at bounding box center [278, 487] width 45 height 25
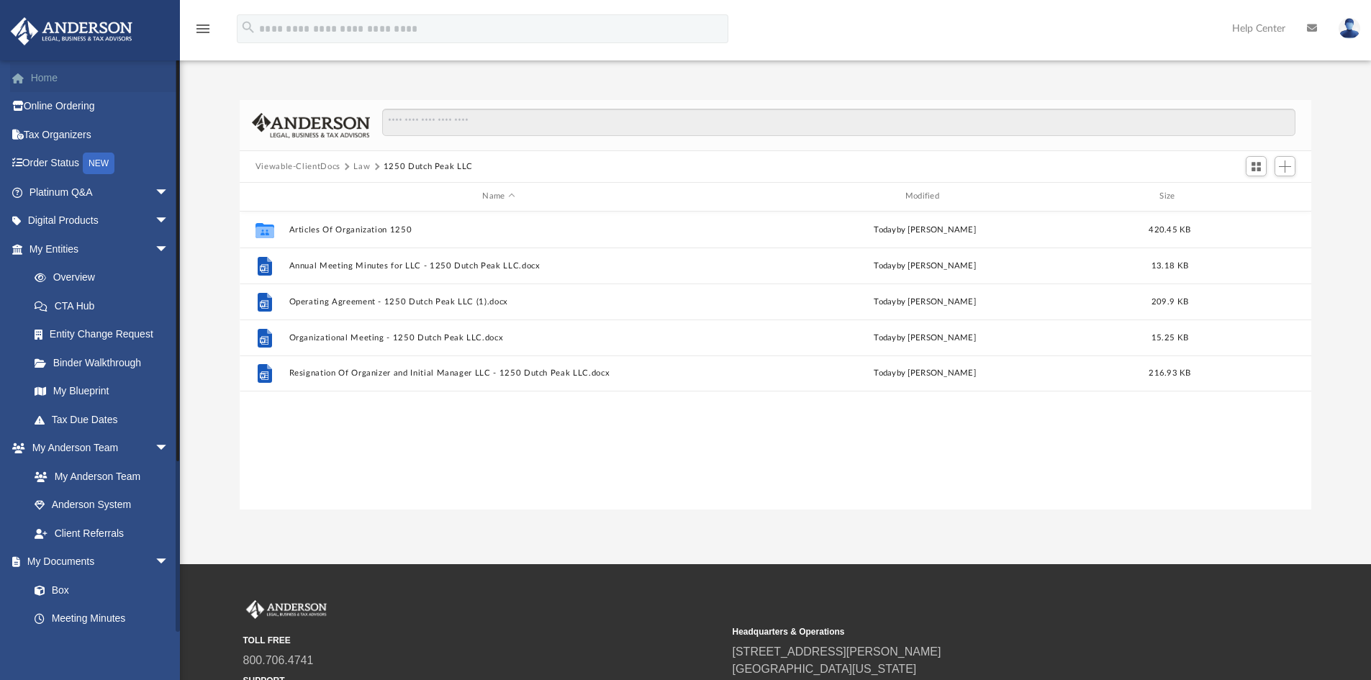
click at [35, 87] on link "Home" at bounding box center [100, 77] width 181 height 29
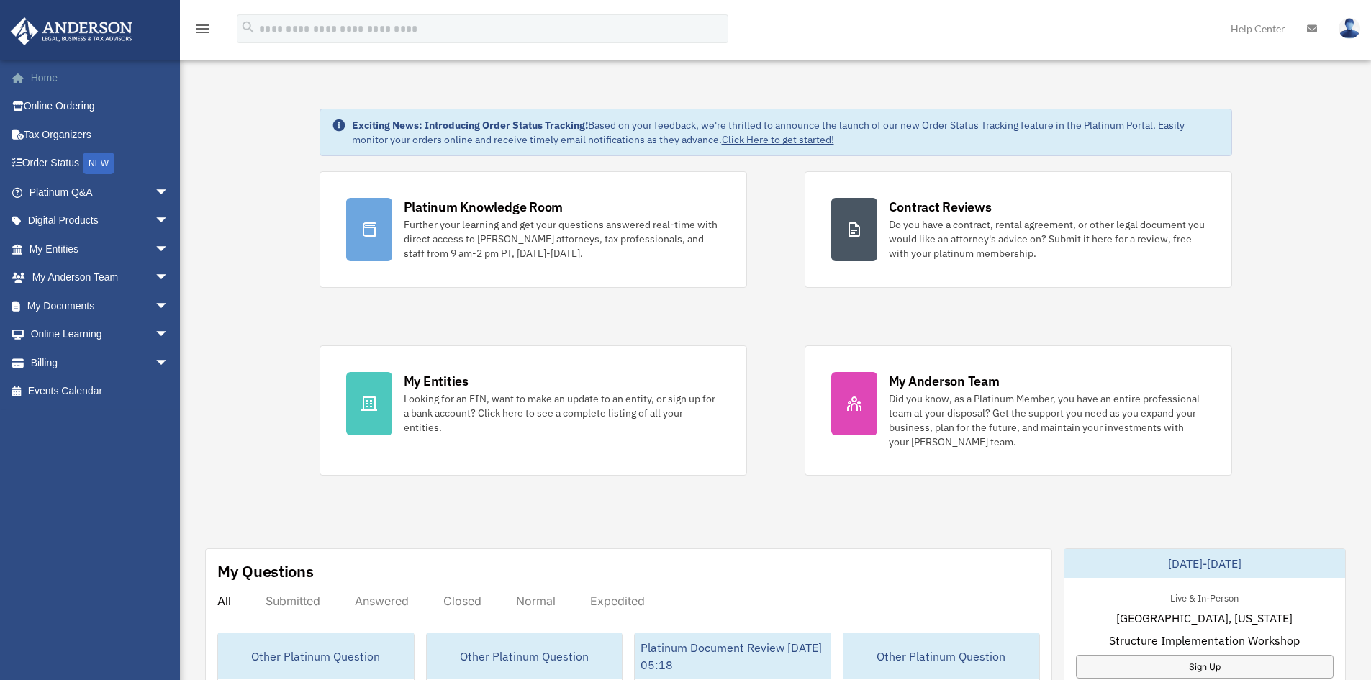
click at [37, 80] on link "Home" at bounding box center [100, 77] width 181 height 29
